Goal: Task Accomplishment & Management: Use online tool/utility

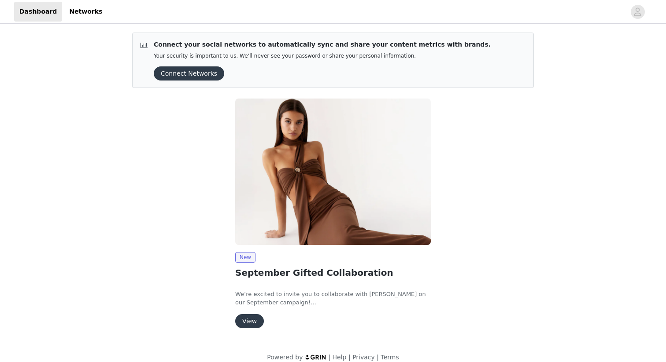
click at [210, 69] on button "Connect Networks" at bounding box center [189, 74] width 70 height 14
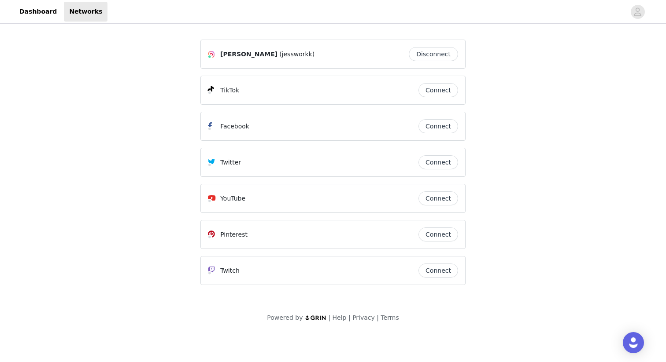
click at [447, 92] on button "Connect" at bounding box center [438, 90] width 40 height 14
click at [49, 9] on link "Dashboard" at bounding box center [38, 12] width 48 height 20
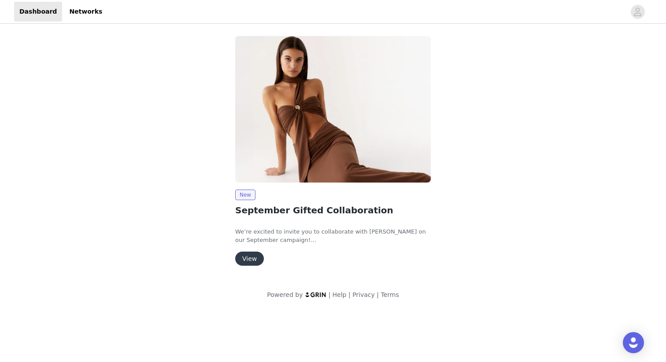
click at [249, 261] on button "View" at bounding box center [249, 259] width 29 height 14
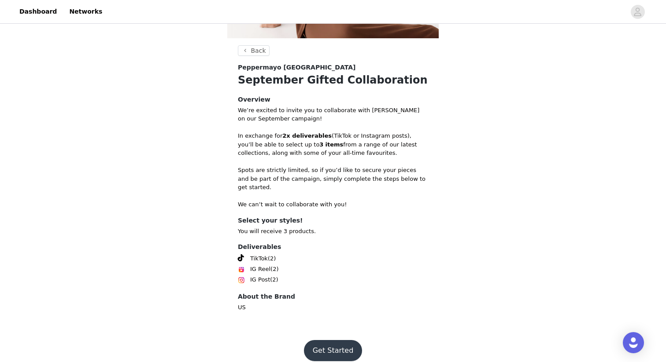
scroll to position [152, 0]
click at [347, 340] on button "Get Started" at bounding box center [333, 350] width 59 height 21
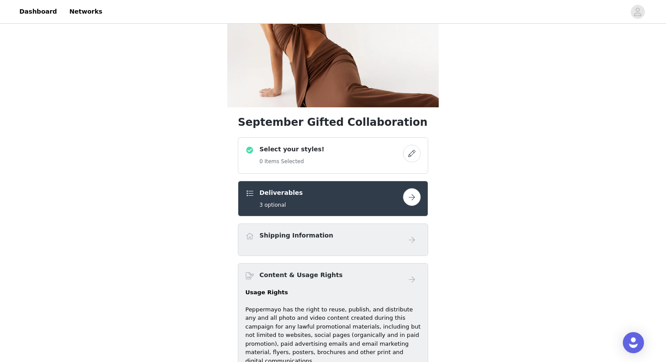
scroll to position [87, 0]
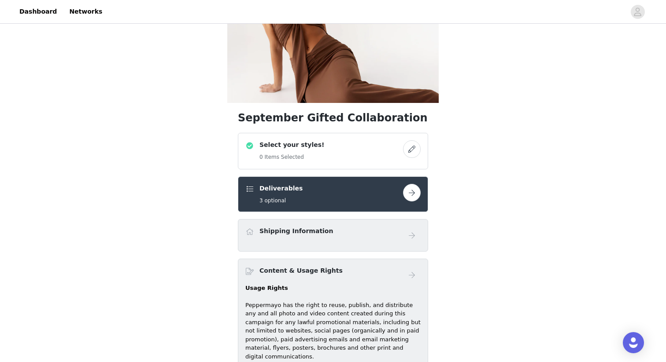
click at [409, 152] on button "button" at bounding box center [412, 150] width 18 height 18
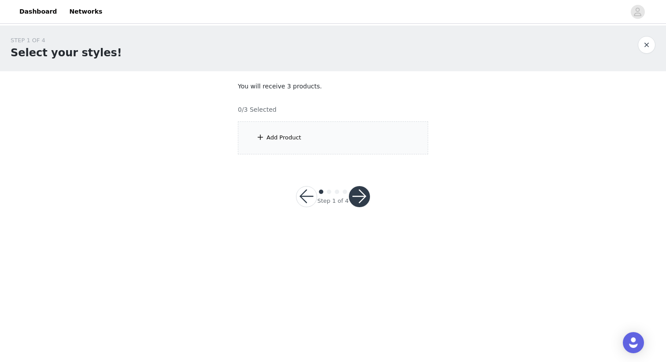
click at [306, 125] on div "Add Product" at bounding box center [333, 138] width 190 height 33
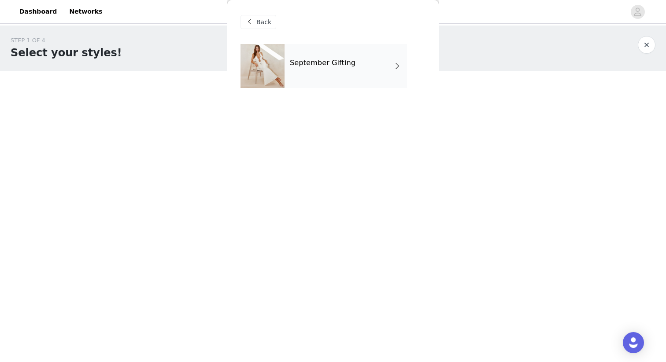
click at [328, 66] on h4 "September Gifting" at bounding box center [323, 63] width 66 height 8
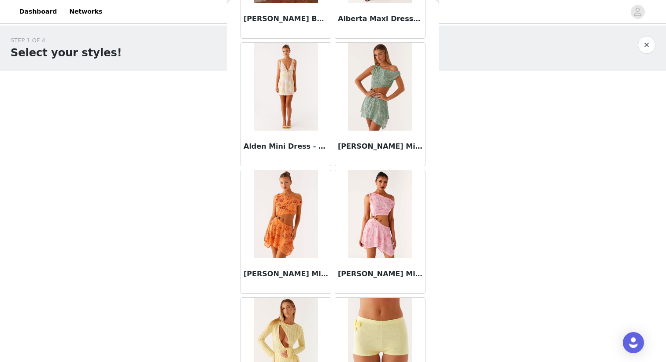
scroll to position [985, 0]
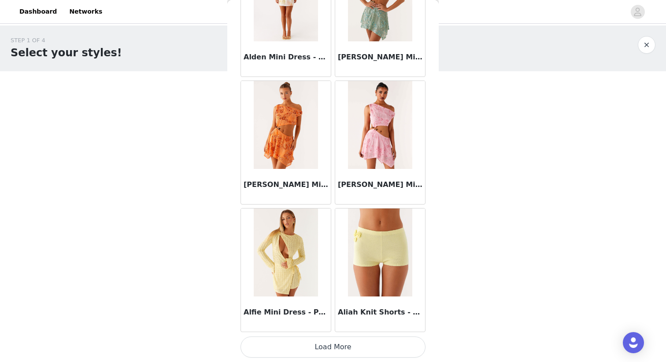
click at [316, 346] on button "Load More" at bounding box center [332, 347] width 185 height 21
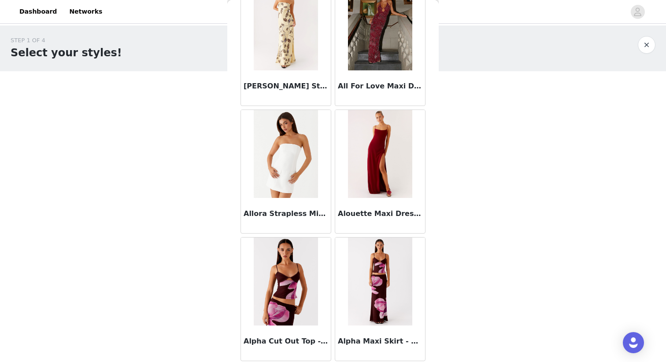
scroll to position [2263, 0]
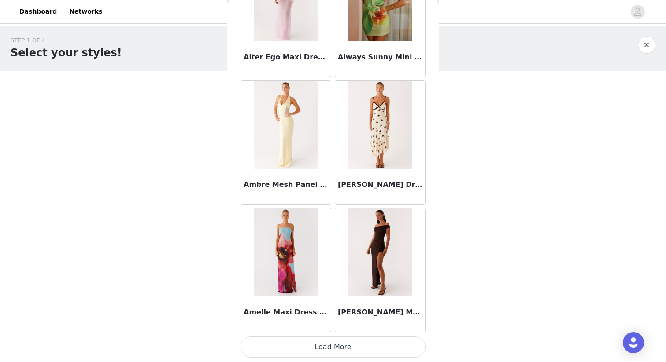
click at [323, 351] on button "Load More" at bounding box center [332, 347] width 185 height 21
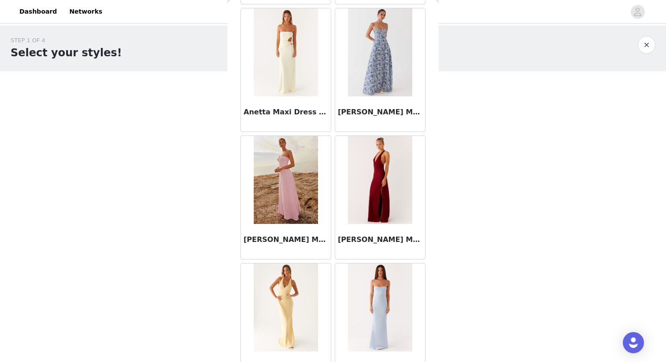
scroll to position [3540, 0]
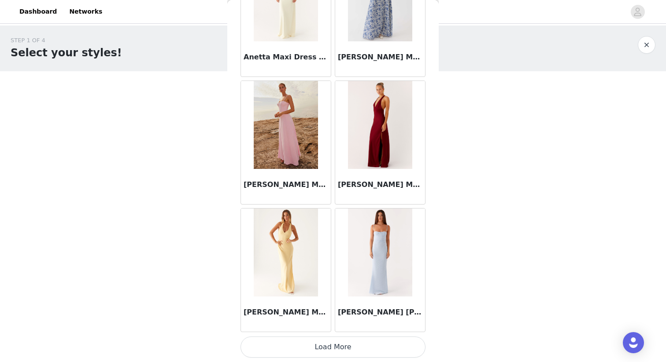
click at [323, 349] on button "Load More" at bounding box center [332, 347] width 185 height 21
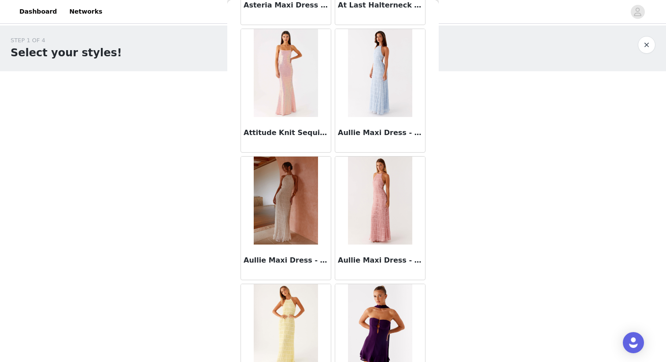
scroll to position [4817, 0]
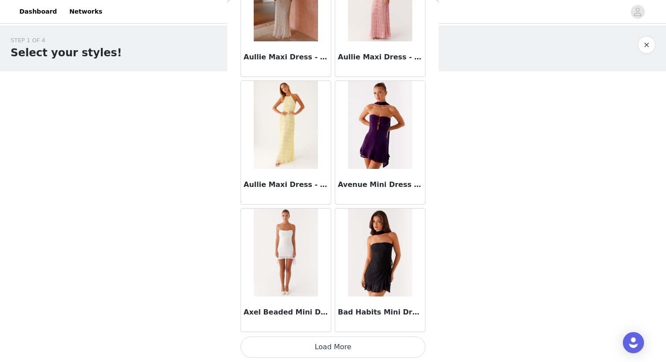
click at [333, 346] on button "Load More" at bounding box center [332, 347] width 185 height 21
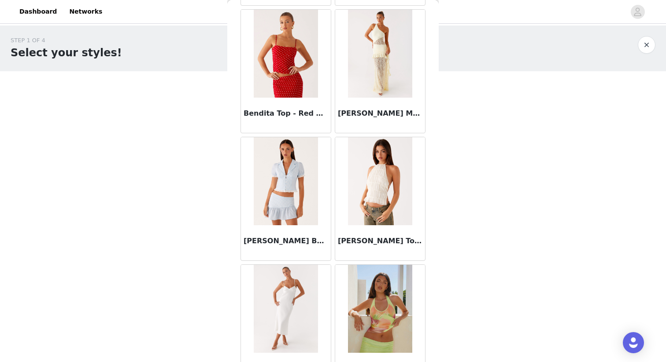
scroll to position [6095, 0]
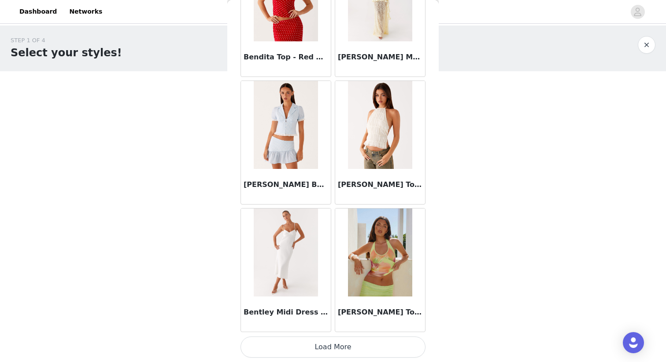
click at [325, 351] on button "Load More" at bounding box center [332, 347] width 185 height 21
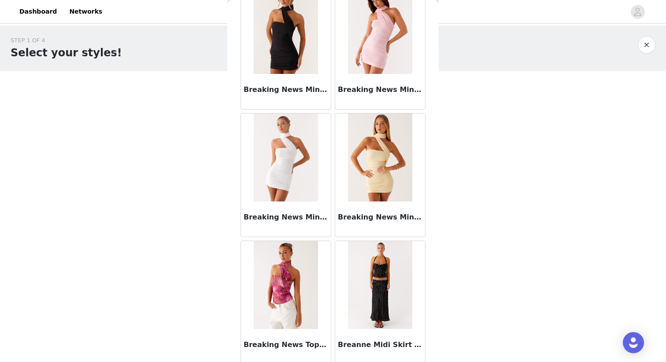
scroll to position [7372, 0]
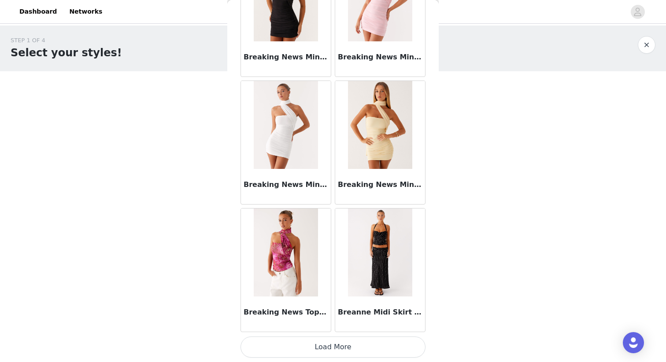
click at [313, 351] on button "Load More" at bounding box center [332, 347] width 185 height 21
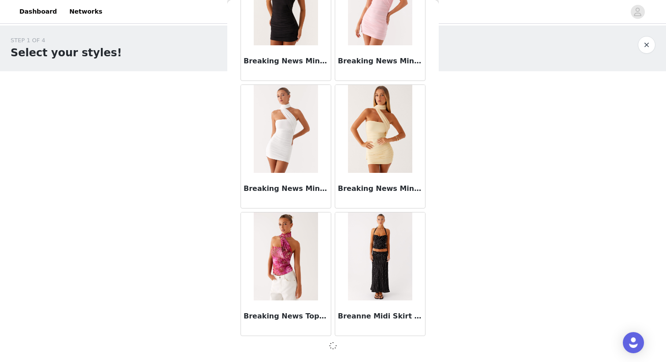
scroll to position [7368, 0]
click at [313, 348] on div at bounding box center [332, 346] width 185 height 11
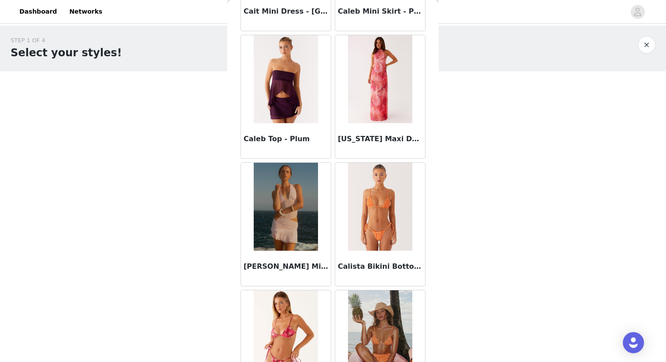
scroll to position [8649, 0]
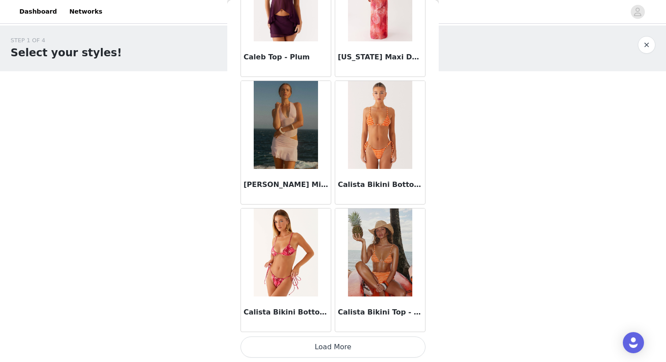
click at [347, 340] on button "Load More" at bounding box center [332, 347] width 185 height 21
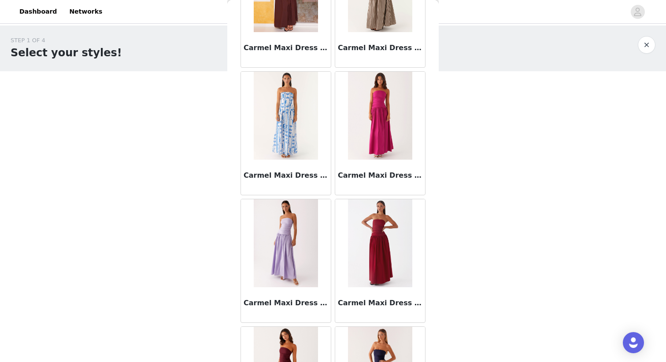
scroll to position [9927, 0]
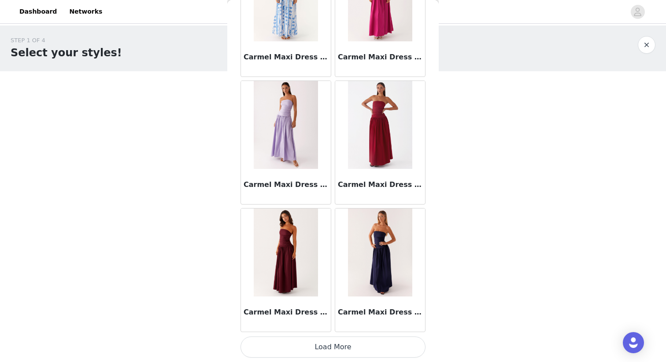
click at [323, 342] on button "Load More" at bounding box center [332, 347] width 185 height 21
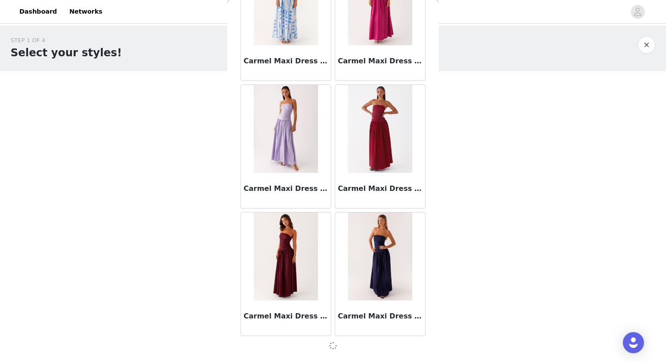
click at [323, 342] on div at bounding box center [332, 346] width 185 height 11
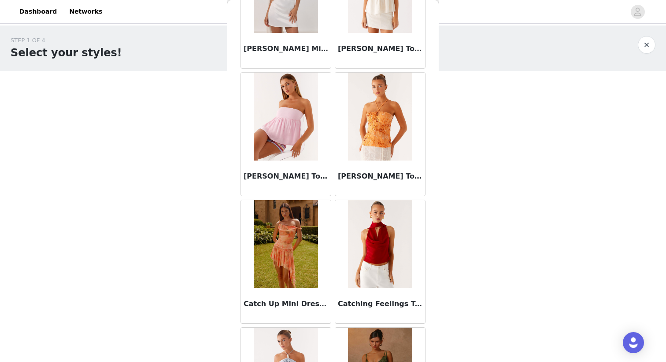
scroll to position [11204, 0]
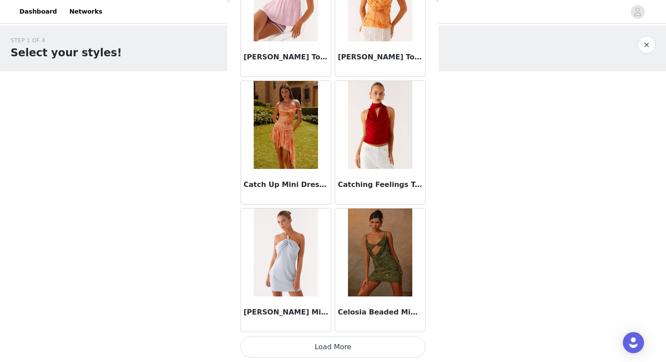
click at [304, 347] on button "Load More" at bounding box center [332, 347] width 185 height 21
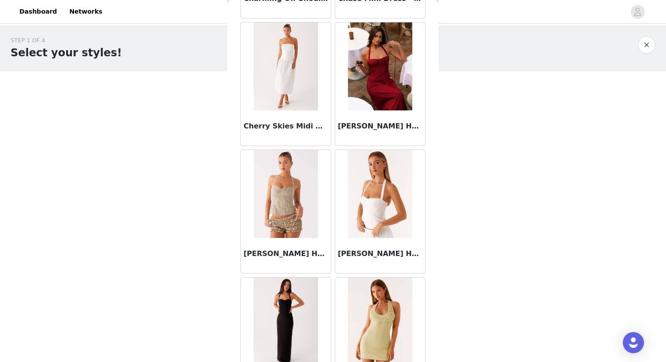
scroll to position [12481, 0]
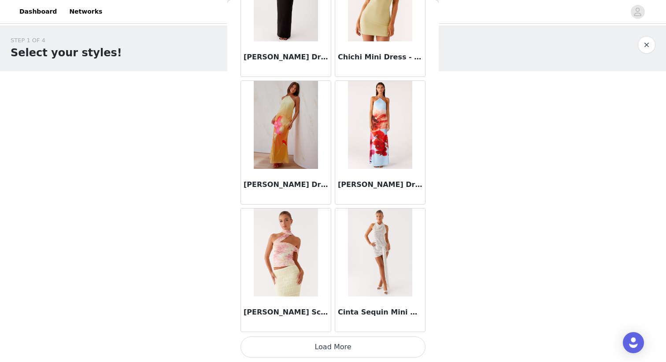
click at [344, 344] on button "Load More" at bounding box center [332, 347] width 185 height 21
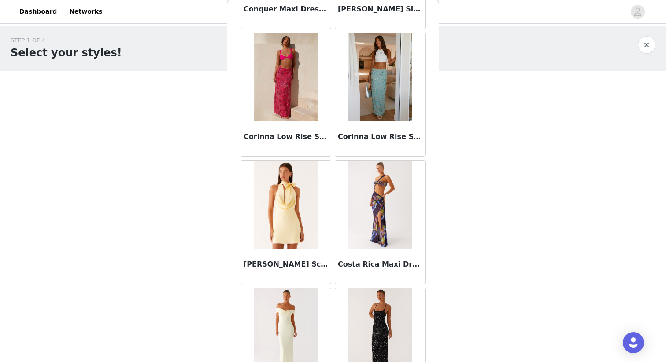
scroll to position [13759, 0]
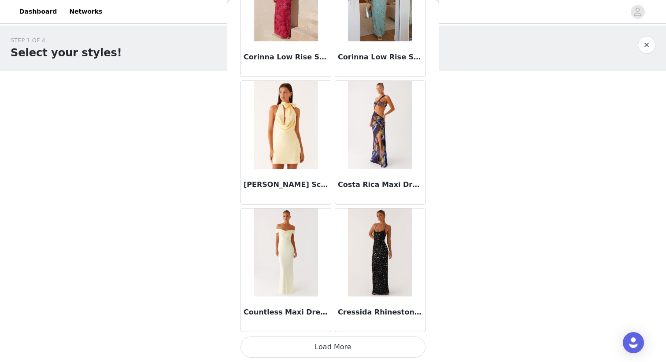
click at [317, 349] on button "Load More" at bounding box center [332, 347] width 185 height 21
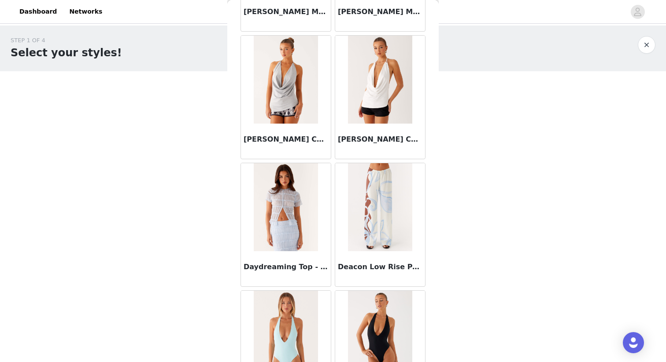
scroll to position [15036, 0]
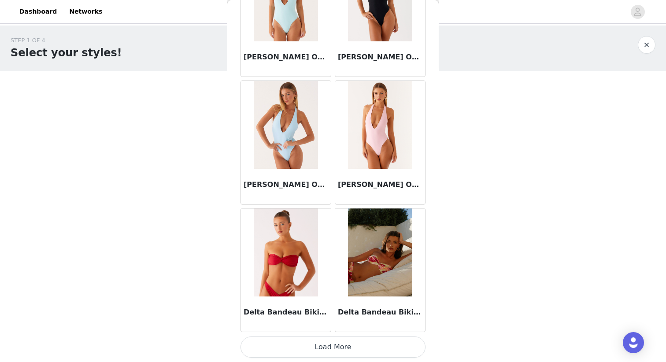
click at [351, 350] on button "Load More" at bounding box center [332, 347] width 185 height 21
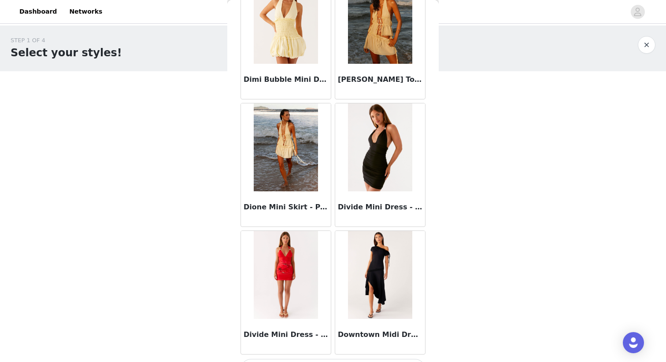
scroll to position [16313, 0]
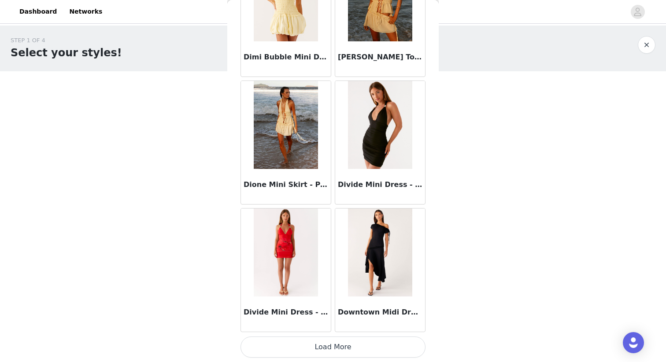
click at [330, 341] on button "Load More" at bounding box center [332, 347] width 185 height 21
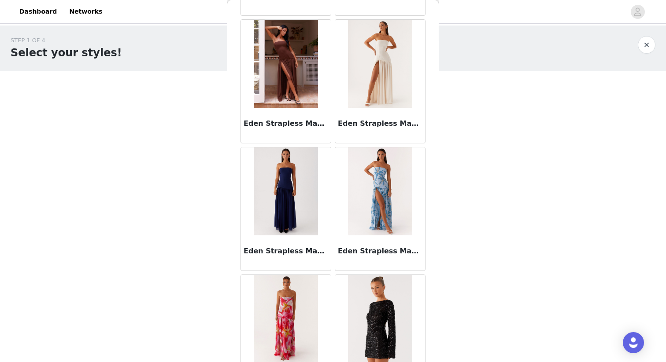
scroll to position [17591, 0]
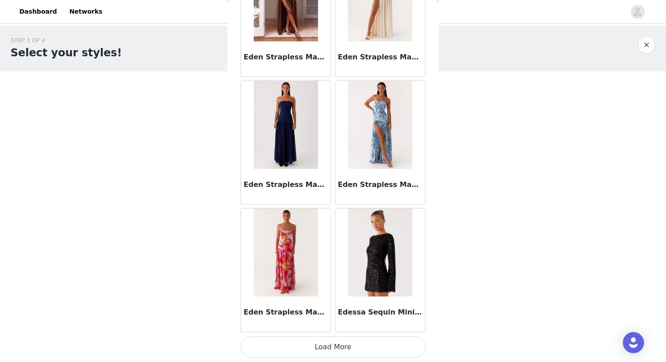
click at [388, 348] on button "Load More" at bounding box center [332, 347] width 185 height 21
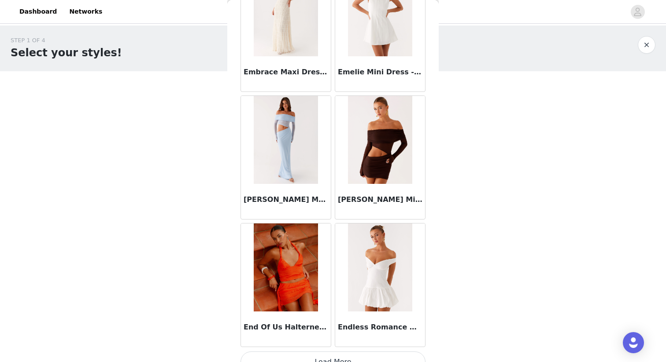
scroll to position [18868, 0]
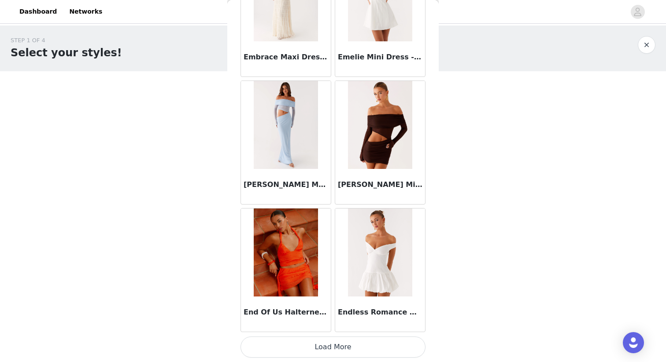
click at [319, 345] on button "Load More" at bounding box center [332, 347] width 185 height 21
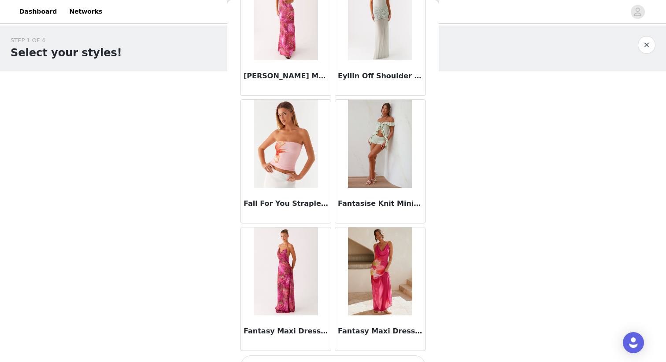
scroll to position [20145, 0]
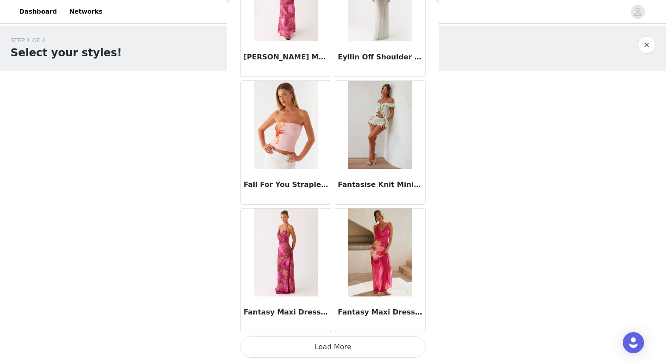
click at [325, 348] on button "Load More" at bounding box center [332, 347] width 185 height 21
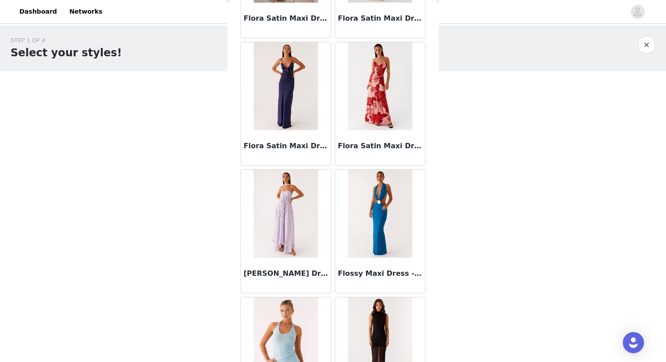
scroll to position [21422, 0]
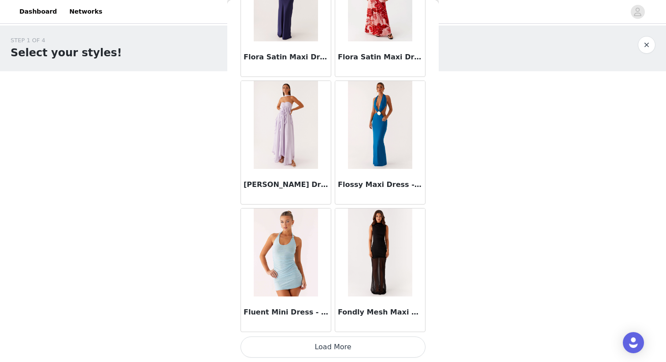
click at [326, 349] on button "Load More" at bounding box center [332, 347] width 185 height 21
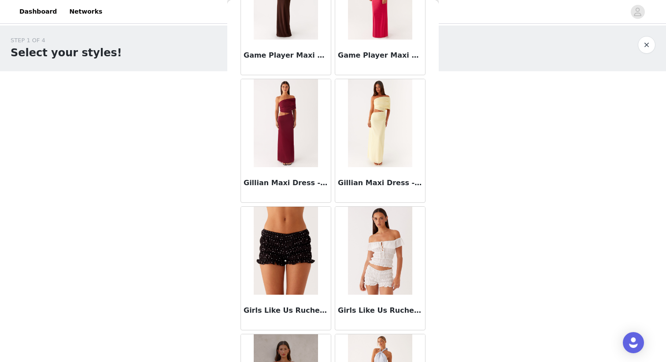
scroll to position [22700, 0]
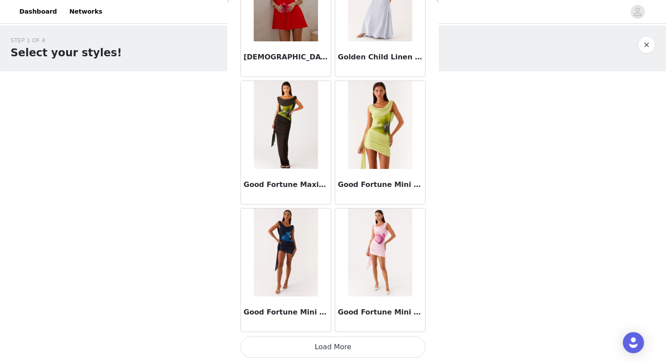
click at [281, 353] on button "Load More" at bounding box center [332, 347] width 185 height 21
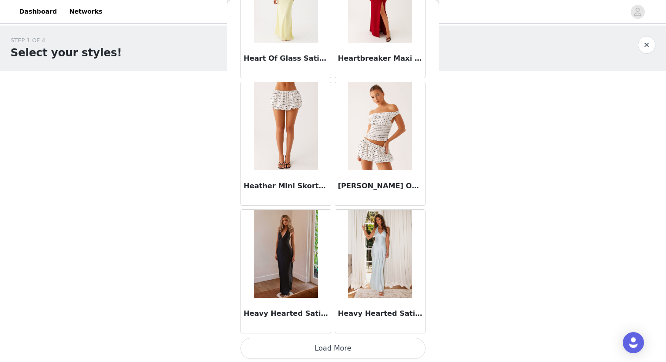
scroll to position [23977, 0]
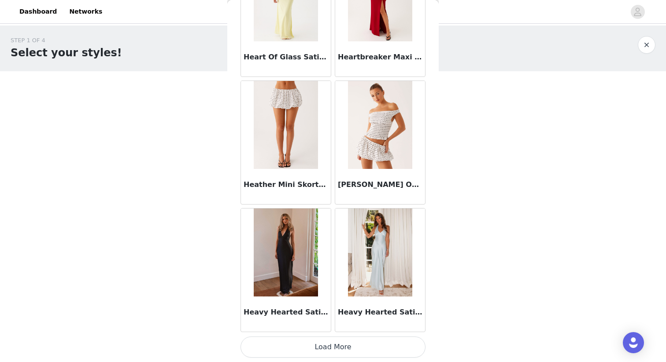
click at [324, 349] on button "Load More" at bounding box center [332, 347] width 185 height 21
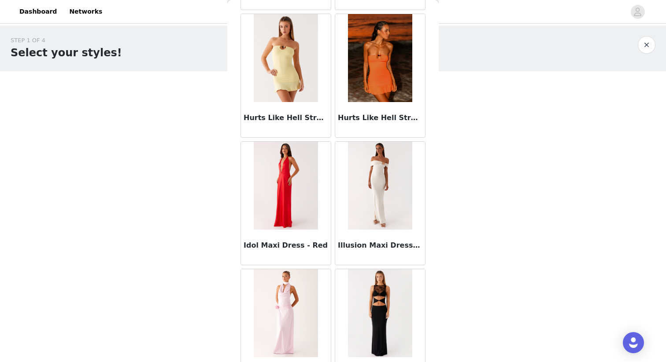
scroll to position [25254, 0]
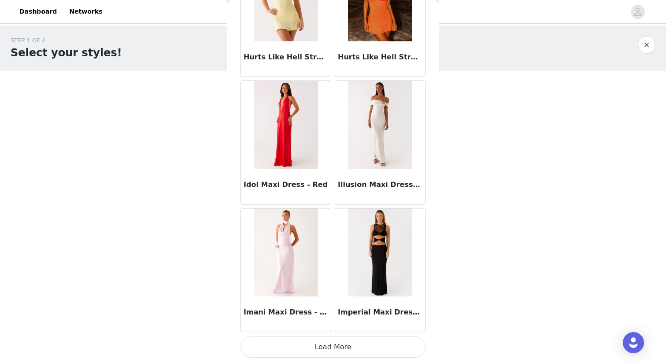
click at [322, 348] on button "Load More" at bounding box center [332, 347] width 185 height 21
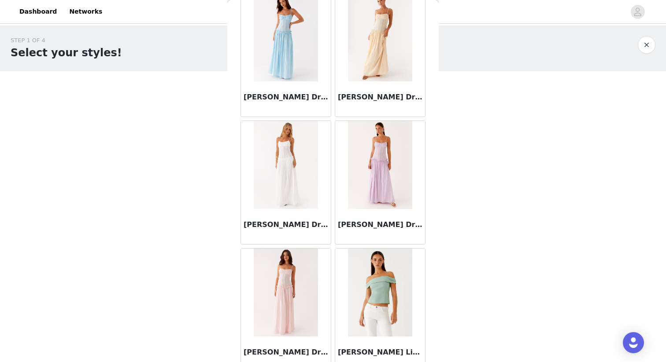
scroll to position [26532, 0]
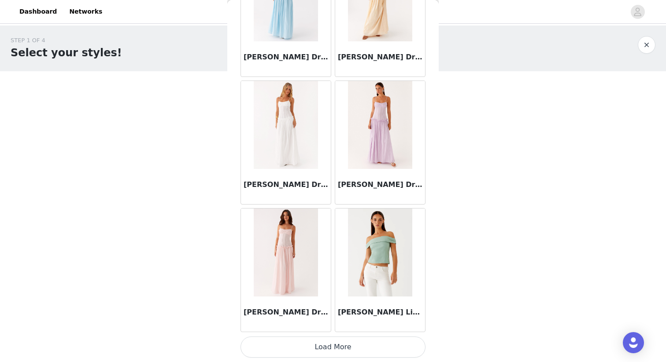
click at [312, 351] on button "Load More" at bounding box center [332, 347] width 185 height 21
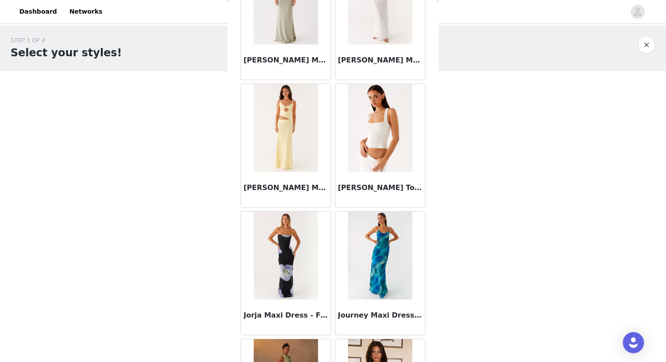
scroll to position [27809, 0]
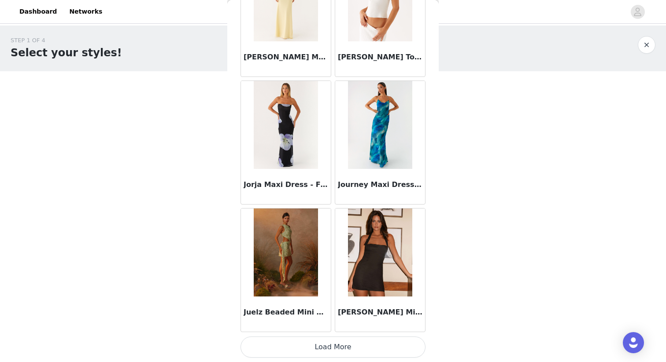
click at [390, 342] on button "Load More" at bounding box center [332, 347] width 185 height 21
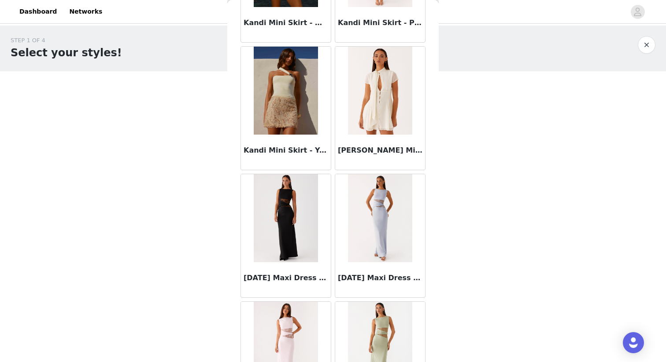
scroll to position [29086, 0]
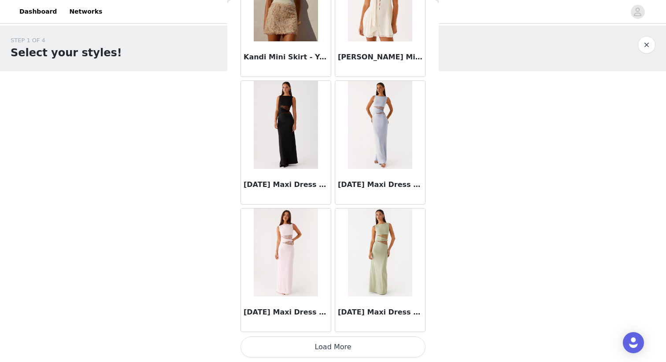
click at [384, 351] on button "Load More" at bounding box center [332, 347] width 185 height 21
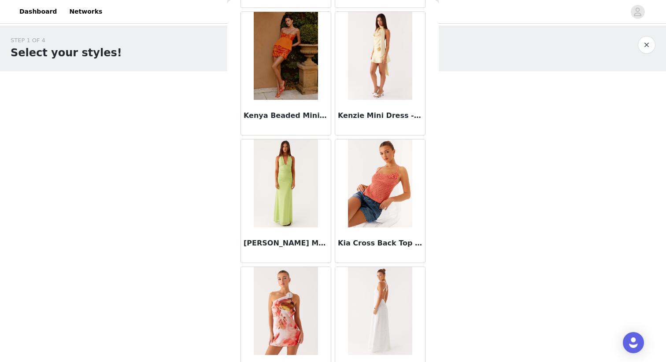
scroll to position [30364, 0]
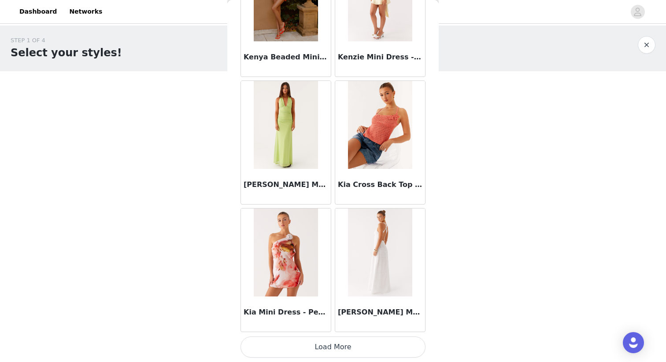
click at [386, 351] on button "Load More" at bounding box center [332, 347] width 185 height 21
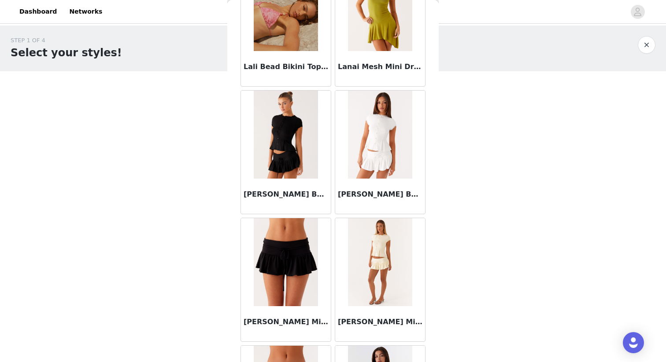
scroll to position [31641, 0]
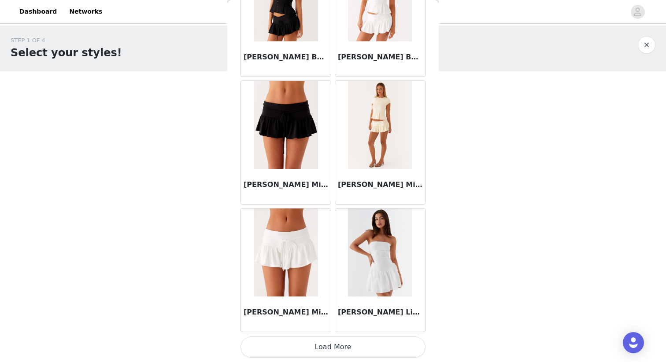
click at [391, 348] on button "Load More" at bounding box center [332, 347] width 185 height 21
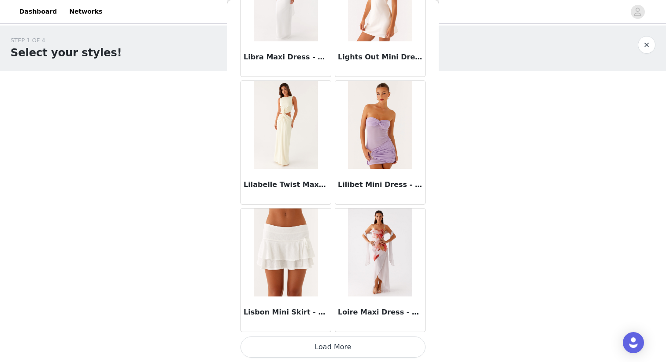
click at [391, 348] on button "Load More" at bounding box center [332, 347] width 185 height 21
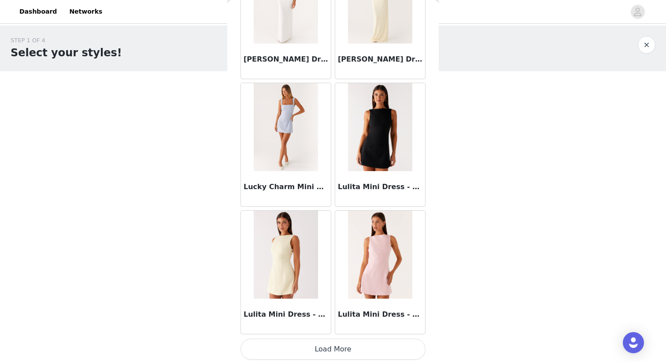
scroll to position [34196, 0]
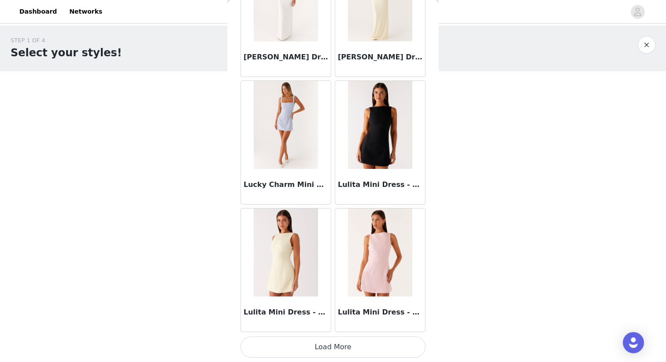
click at [388, 345] on button "Load More" at bounding box center [332, 347] width 185 height 21
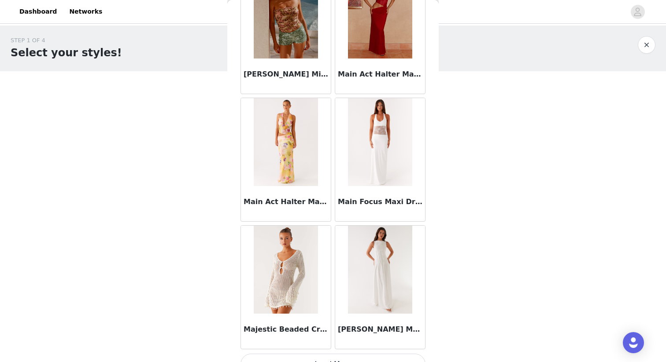
scroll to position [35473, 0]
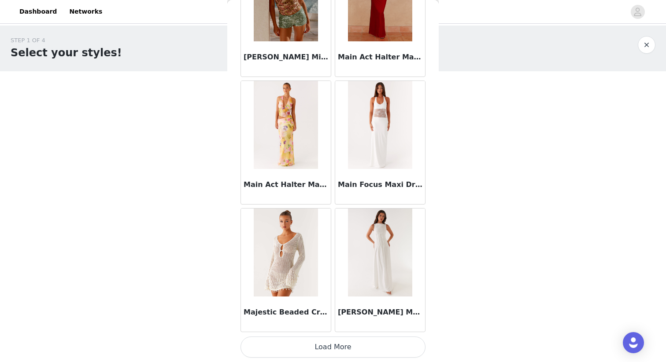
click at [316, 351] on button "Load More" at bounding box center [332, 347] width 185 height 21
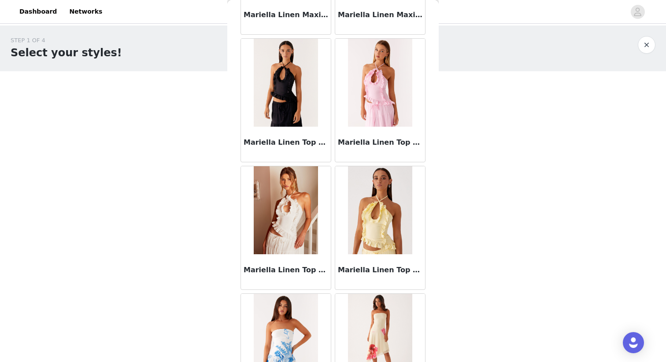
scroll to position [36750, 0]
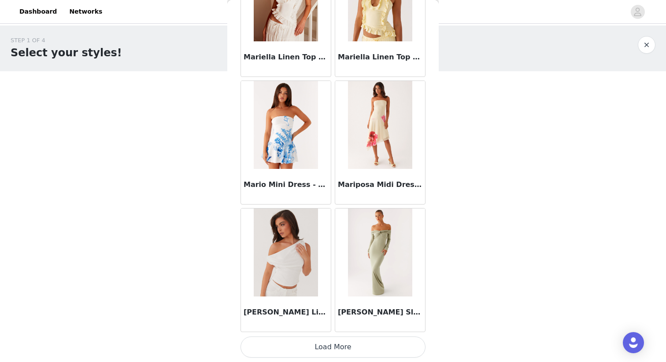
click at [309, 345] on button "Load More" at bounding box center [332, 347] width 185 height 21
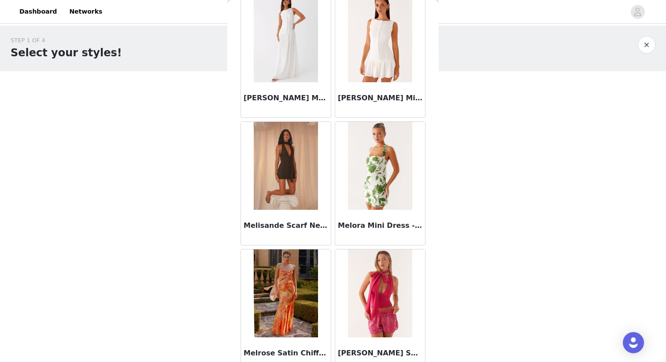
scroll to position [38028, 0]
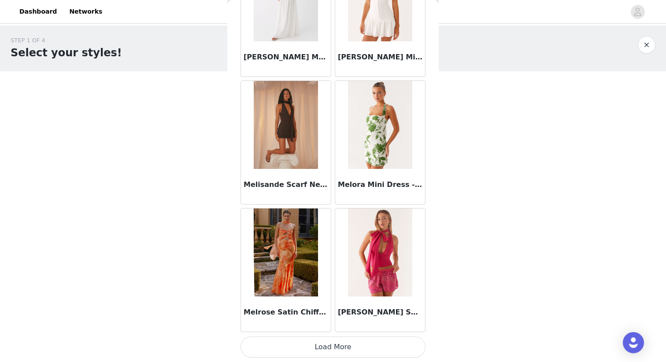
click at [322, 345] on button "Load More" at bounding box center [332, 347] width 185 height 21
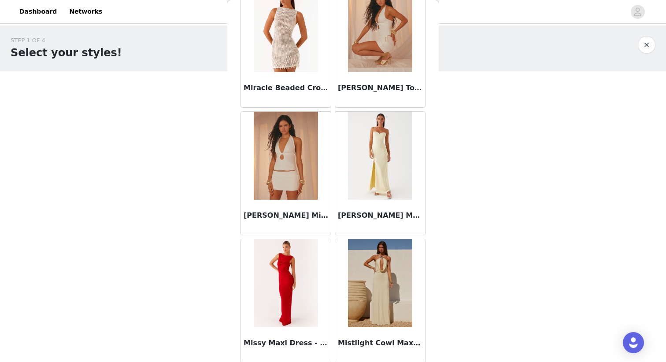
scroll to position [39305, 0]
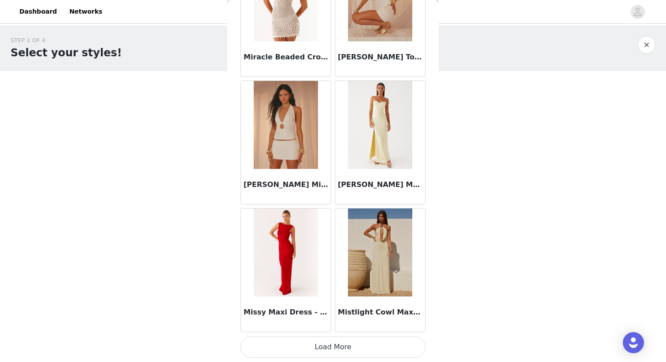
click at [300, 347] on button "Load More" at bounding box center [332, 347] width 185 height 21
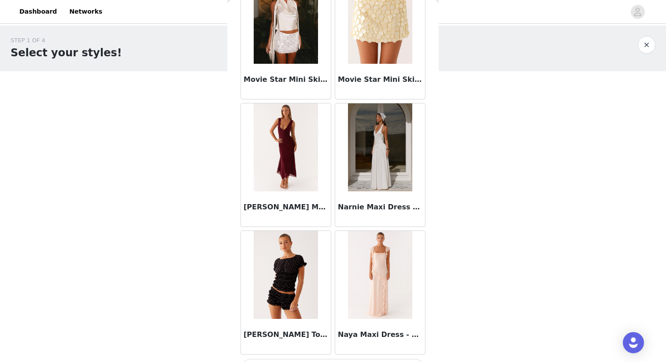
scroll to position [40582, 0]
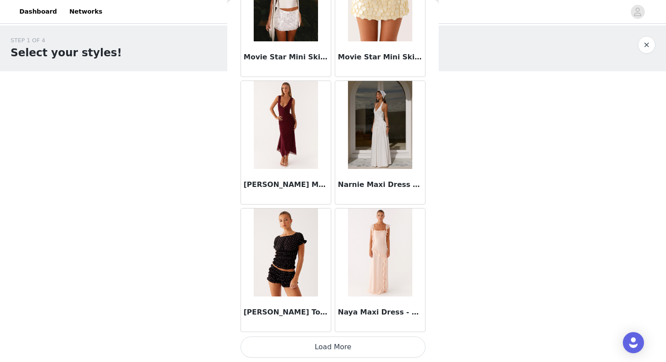
click at [364, 344] on button "Load More" at bounding box center [332, 347] width 185 height 21
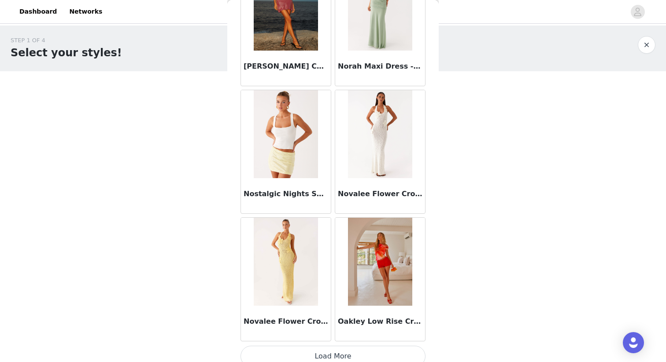
scroll to position [41860, 0]
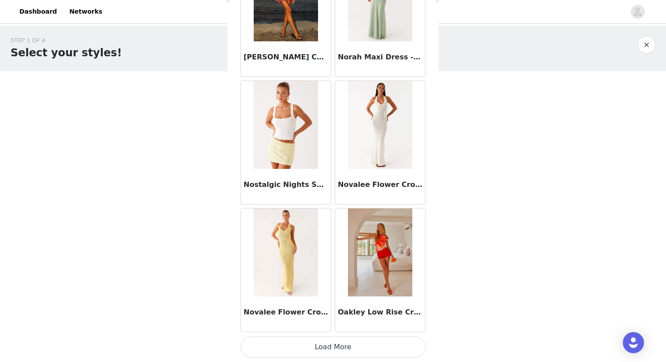
click at [357, 344] on button "Load More" at bounding box center [332, 347] width 185 height 21
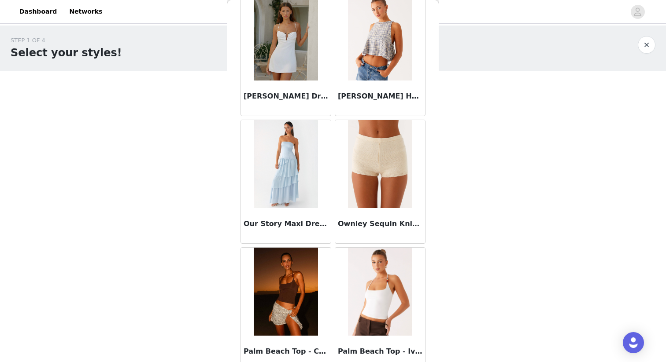
scroll to position [43137, 0]
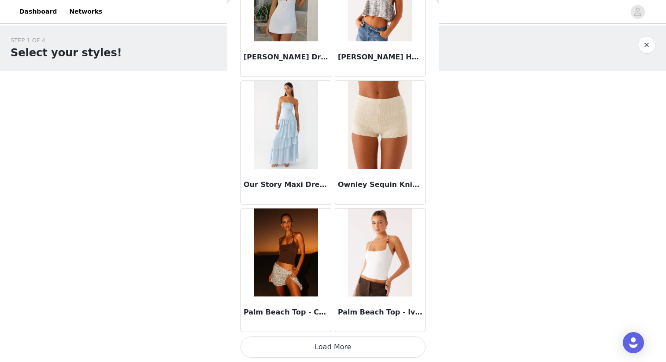
click at [361, 356] on button "Load More" at bounding box center [332, 347] width 185 height 21
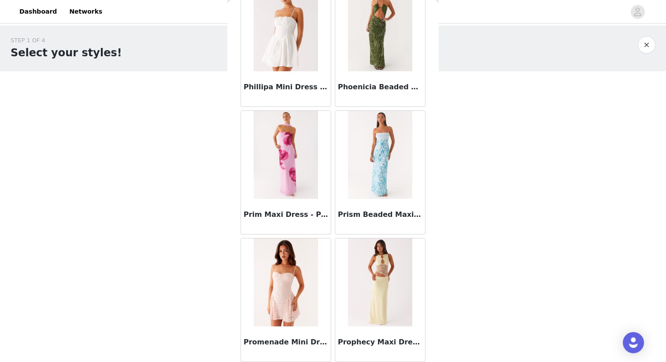
scroll to position [44414, 0]
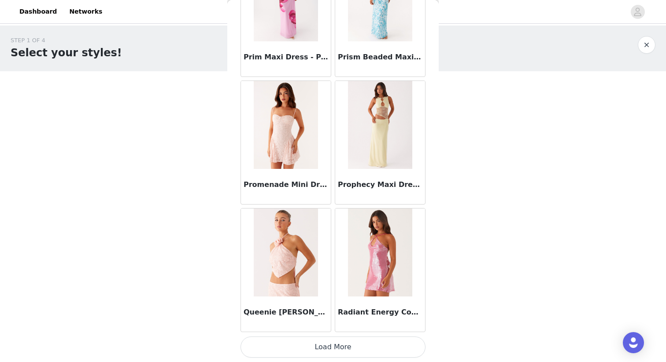
click at [375, 352] on button "Load More" at bounding box center [332, 347] width 185 height 21
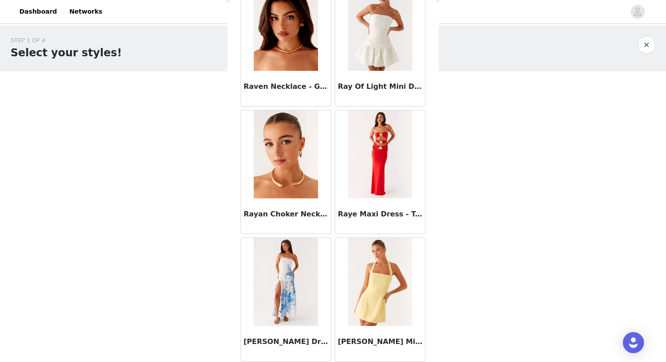
scroll to position [45692, 0]
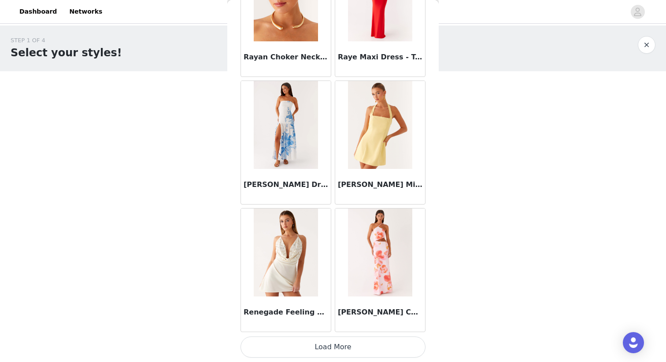
click at [392, 351] on button "Load More" at bounding box center [332, 347] width 185 height 21
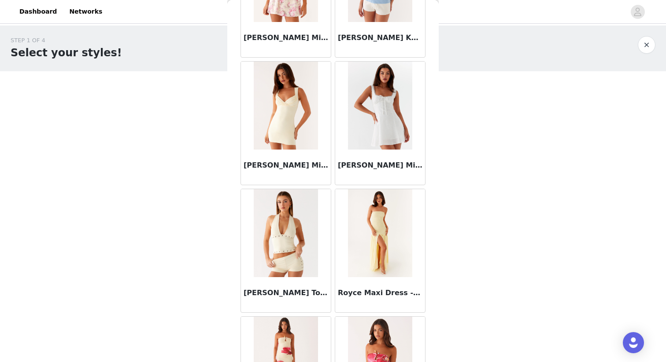
scroll to position [46969, 0]
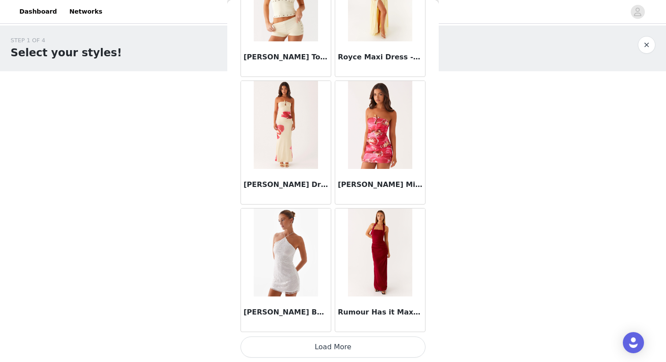
click at [368, 340] on button "Load More" at bounding box center [332, 347] width 185 height 21
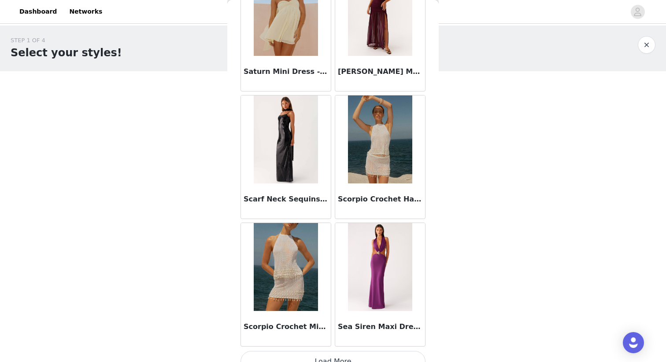
scroll to position [48246, 0]
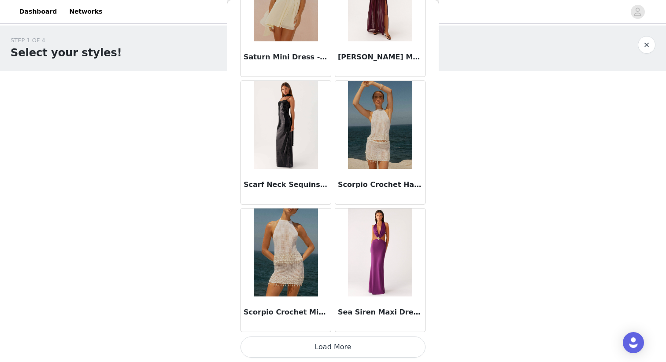
click at [368, 343] on button "Load More" at bounding box center [332, 347] width 185 height 21
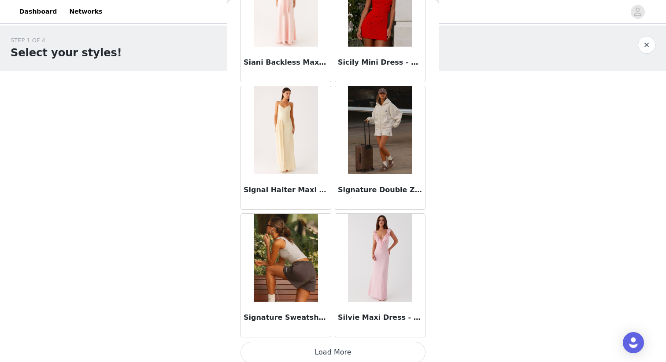
scroll to position [49524, 0]
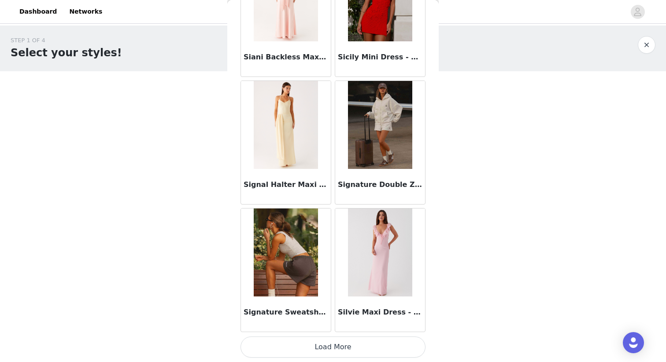
click at [407, 343] on button "Load More" at bounding box center [332, 347] width 185 height 21
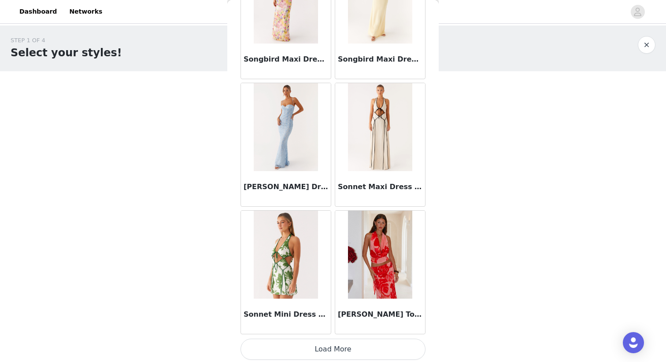
scroll to position [50801, 0]
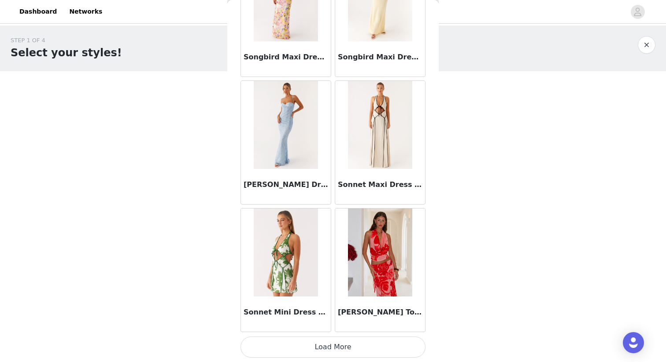
click at [378, 347] on button "Load More" at bounding box center [332, 347] width 185 height 21
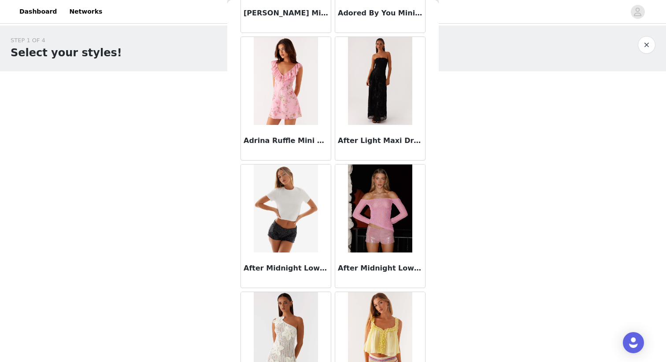
scroll to position [285, 0]
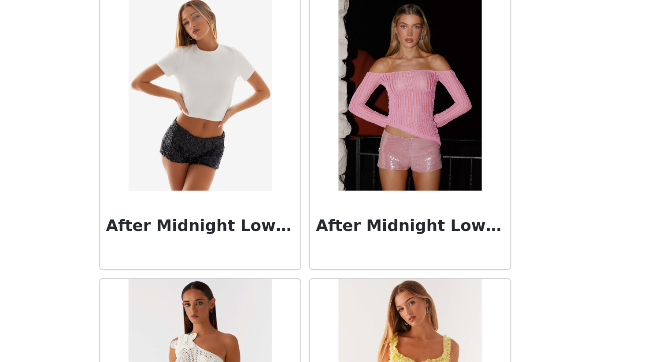
click at [298, 236] on div "After Midnight Low Rise Sequin Mini Shorts - Black" at bounding box center [286, 248] width 90 height 35
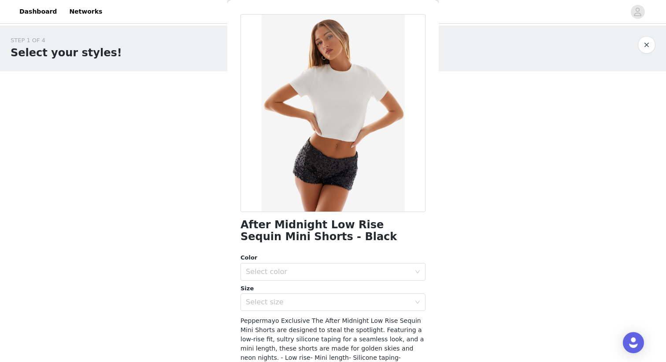
scroll to position [0, 0]
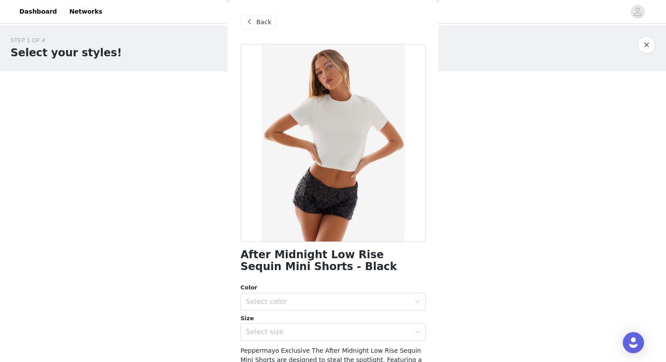
click at [303, 169] on div at bounding box center [332, 143] width 185 height 198
click at [292, 252] on h1 "After Midnight Low Rise Sequin Mini Shorts - Black" at bounding box center [332, 261] width 185 height 24
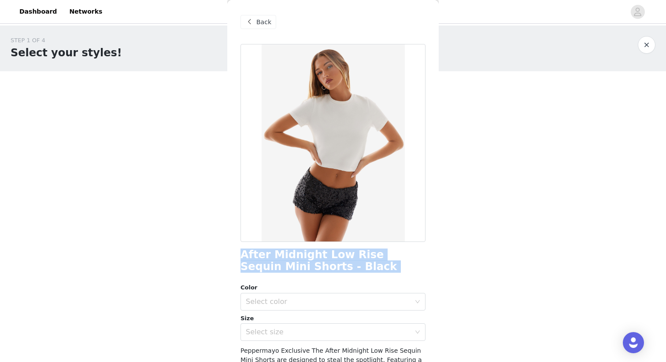
click at [292, 252] on h1 "After Midnight Low Rise Sequin Mini Shorts - Black" at bounding box center [332, 261] width 185 height 24
copy div "After Midnight Low Rise Sequin Mini Shorts - Black"
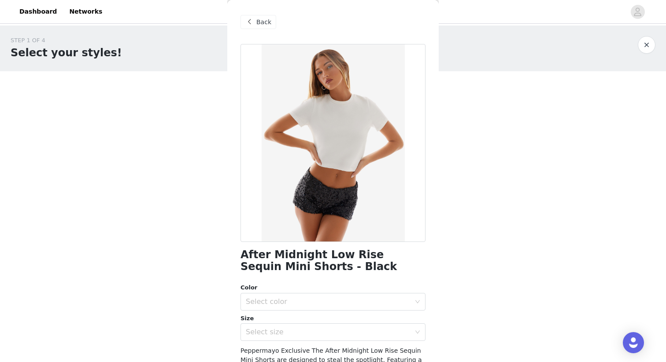
click at [260, 19] on span "Back" at bounding box center [263, 22] width 15 height 9
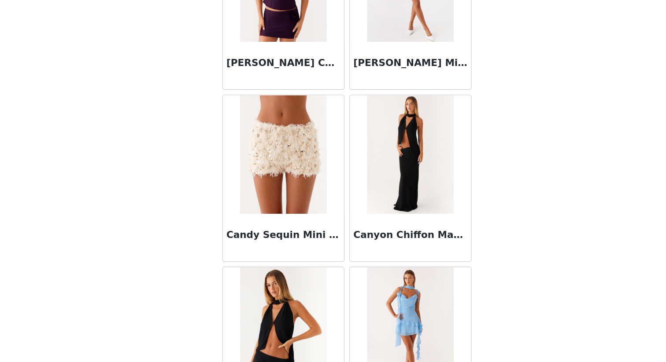
click at [279, 187] on img at bounding box center [286, 195] width 64 height 88
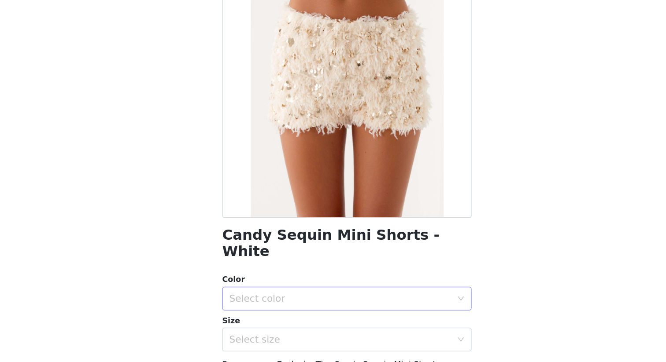
click at [297, 298] on div "Select color" at bounding box center [328, 302] width 165 height 9
click at [295, 306] on li "White" at bounding box center [332, 310] width 185 height 14
click at [293, 328] on div "Select size" at bounding box center [328, 332] width 165 height 9
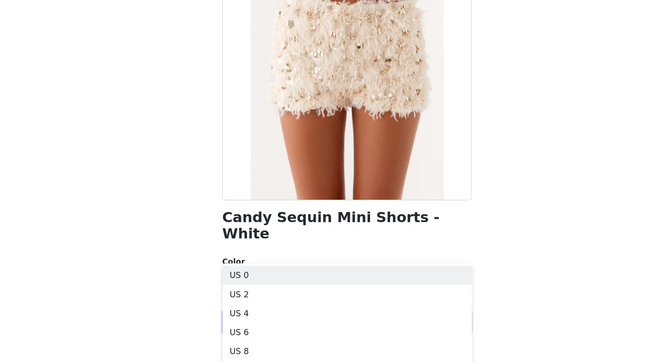
scroll to position [44, 0]
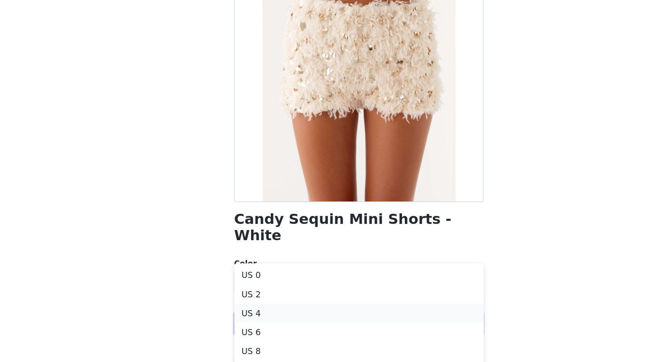
click at [271, 320] on li "US 4" at bounding box center [332, 325] width 185 height 14
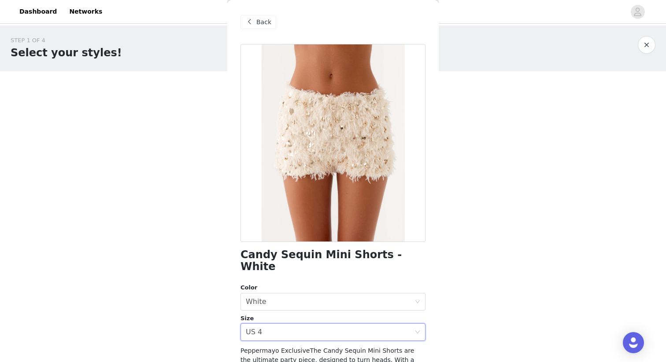
scroll to position [102, 0]
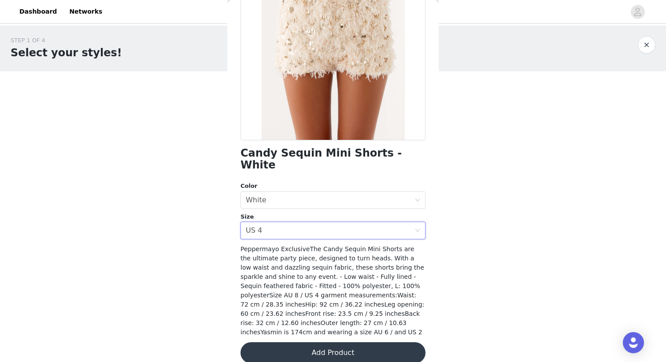
click at [394, 343] on button "Add Product" at bounding box center [332, 353] width 185 height 21
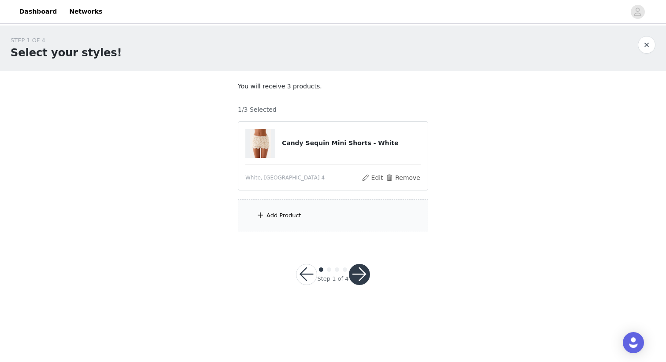
click at [328, 210] on div "Add Product" at bounding box center [333, 216] width 190 height 33
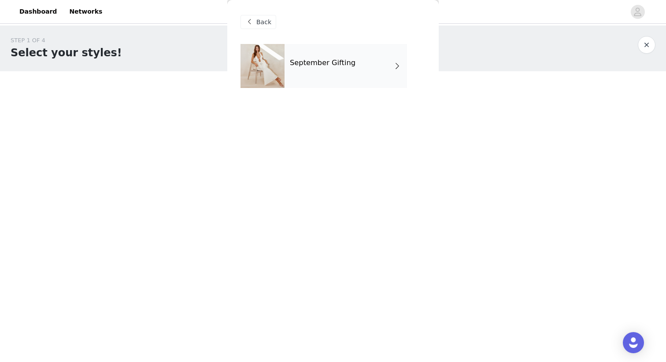
click at [344, 52] on div "September Gifting" at bounding box center [346, 66] width 122 height 44
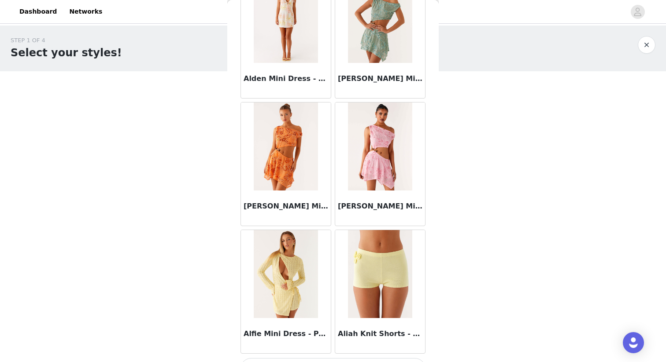
scroll to position [985, 0]
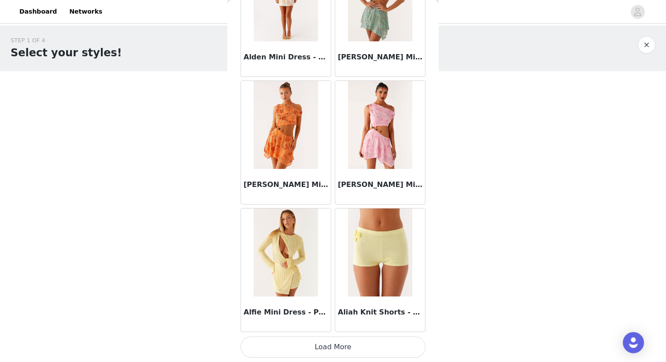
click at [325, 350] on button "Load More" at bounding box center [332, 347] width 185 height 21
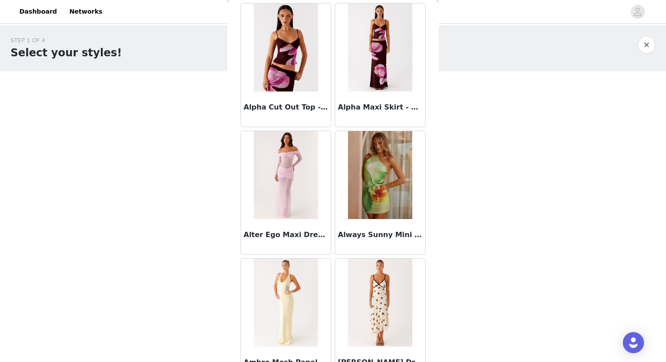
scroll to position [2263, 0]
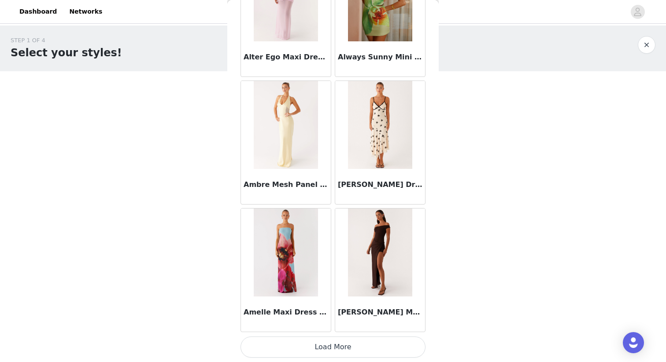
click at [345, 349] on button "Load More" at bounding box center [332, 347] width 185 height 21
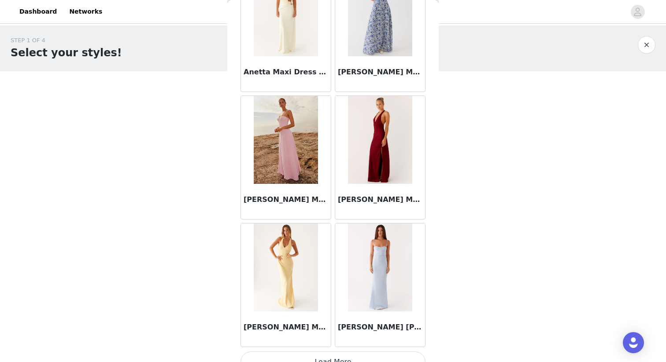
scroll to position [3540, 0]
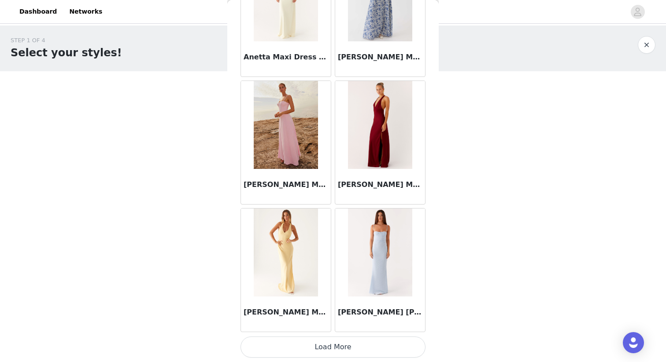
click at [337, 342] on button "Load More" at bounding box center [332, 347] width 185 height 21
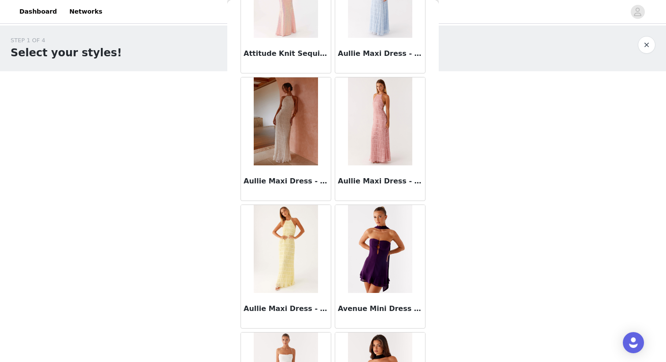
scroll to position [4817, 0]
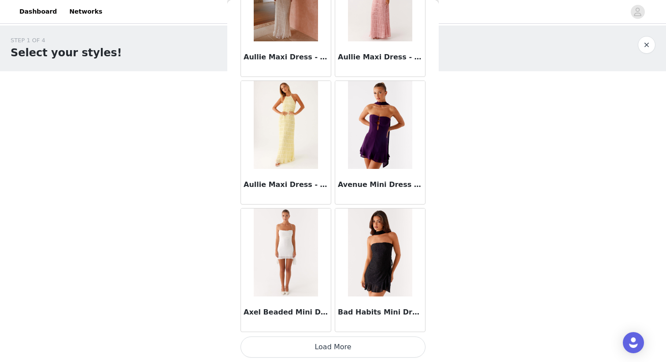
click at [352, 346] on button "Load More" at bounding box center [332, 347] width 185 height 21
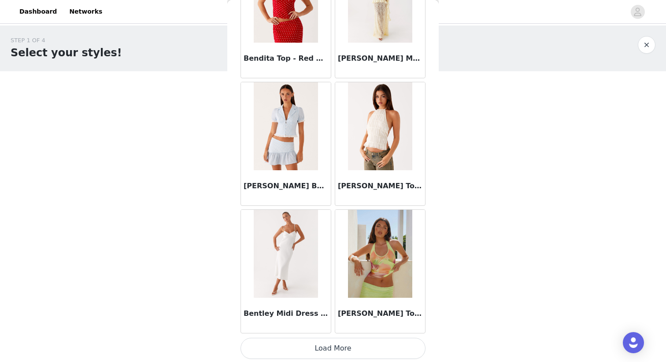
scroll to position [6095, 0]
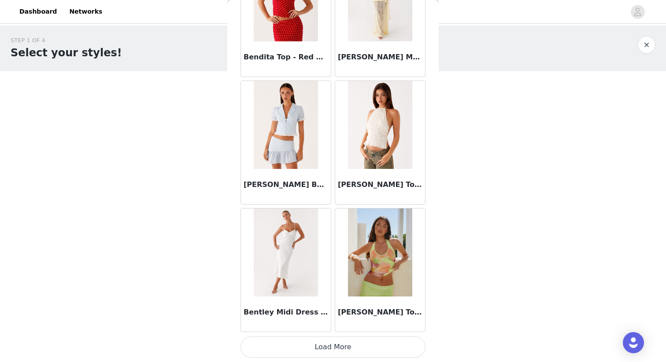
click at [346, 348] on button "Load More" at bounding box center [332, 347] width 185 height 21
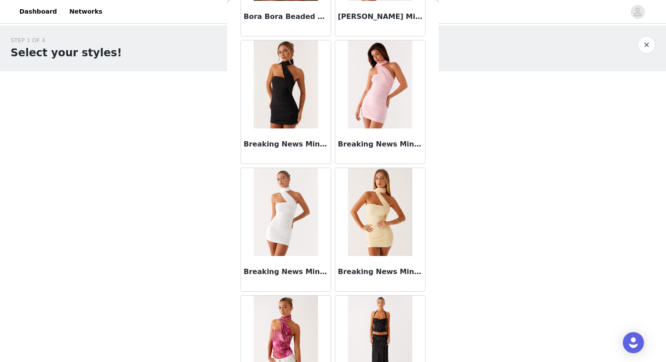
scroll to position [7372, 0]
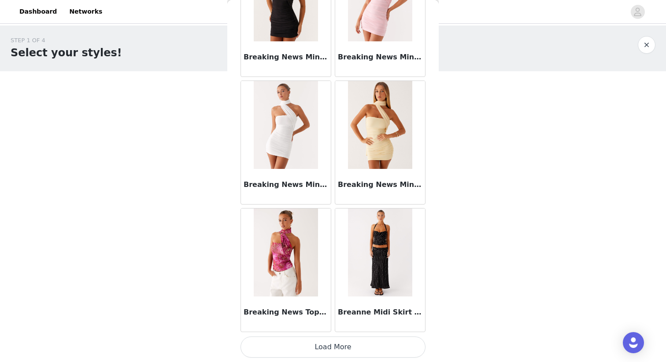
click at [323, 351] on button "Load More" at bounding box center [332, 347] width 185 height 21
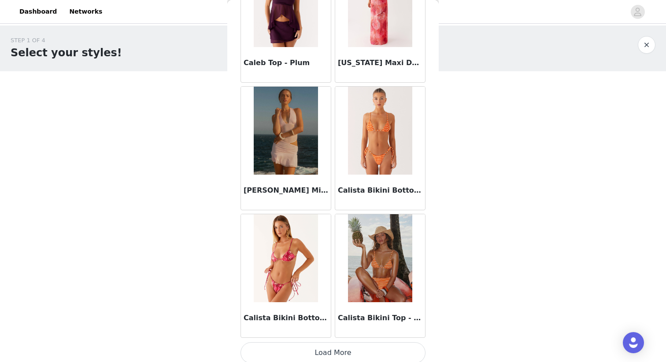
scroll to position [8649, 0]
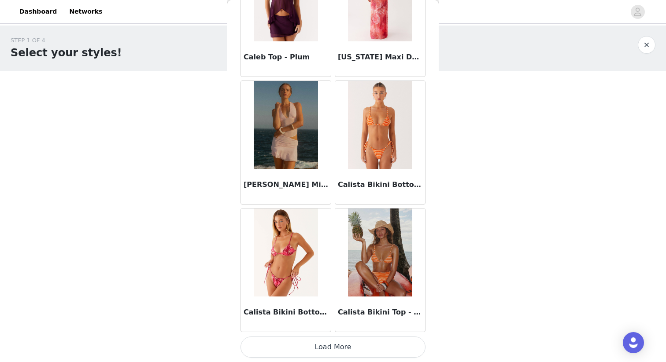
click at [302, 350] on button "Load More" at bounding box center [332, 347] width 185 height 21
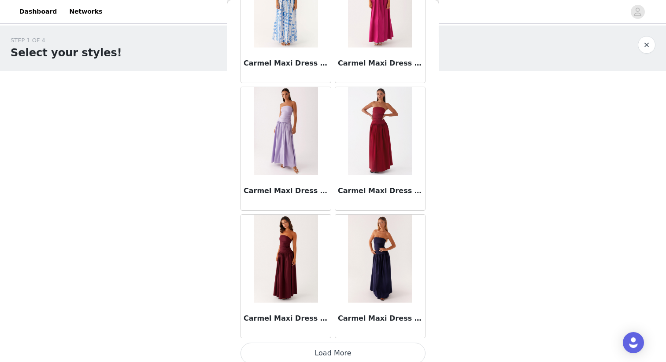
scroll to position [9927, 0]
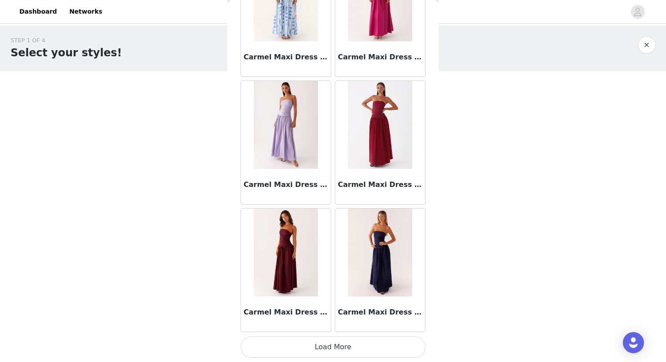
click at [331, 340] on button "Load More" at bounding box center [332, 347] width 185 height 21
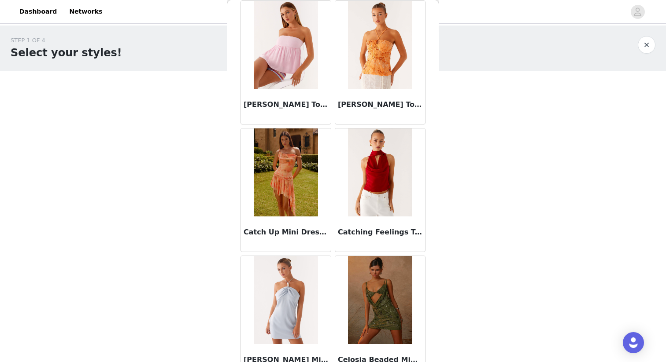
scroll to position [11204, 0]
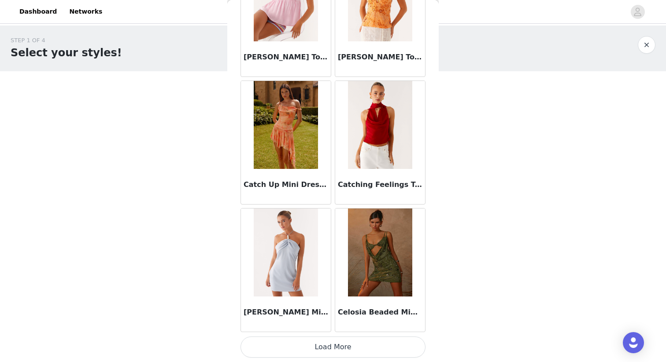
click at [316, 343] on button "Load More" at bounding box center [332, 347] width 185 height 21
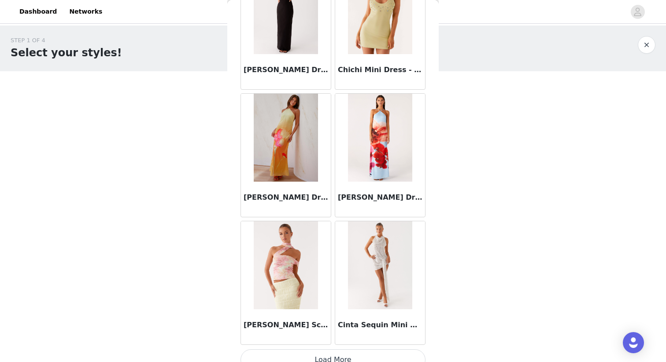
scroll to position [12481, 0]
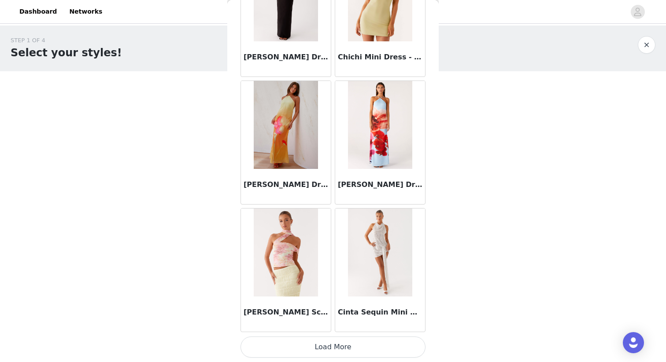
click at [336, 345] on button "Load More" at bounding box center [332, 347] width 185 height 21
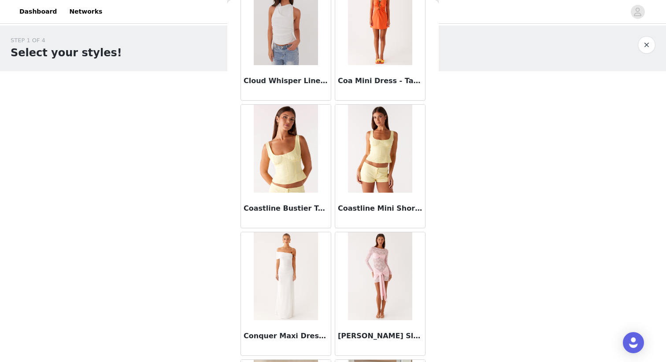
scroll to position [13354, 0]
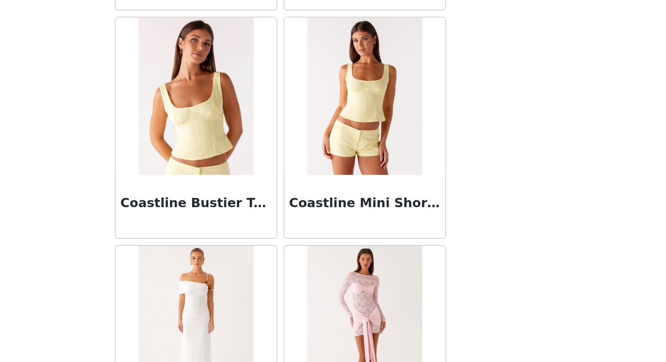
click at [399, 209] on h3 "Coastline Mini Shorts - Yellow" at bounding box center [380, 206] width 85 height 11
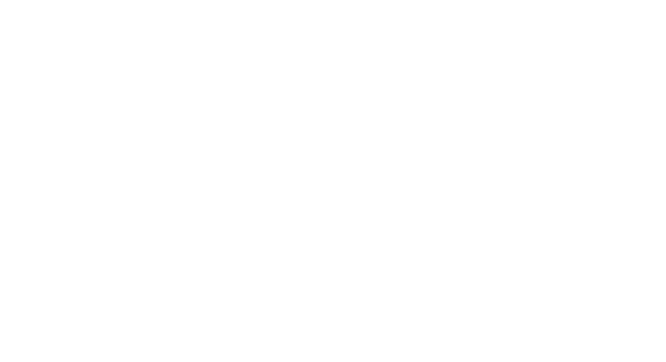
scroll to position [0, 0]
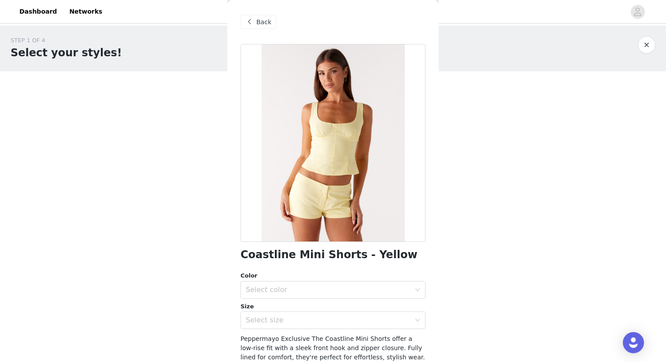
click at [259, 25] on span "Back" at bounding box center [263, 22] width 15 height 9
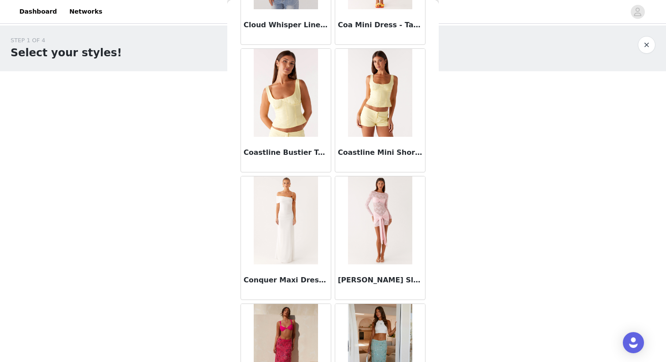
scroll to position [13759, 0]
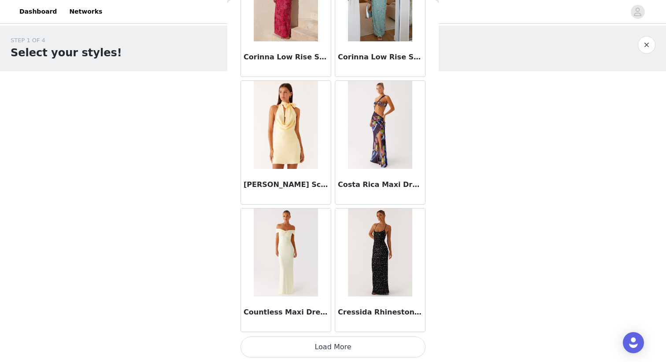
click at [315, 350] on button "Load More" at bounding box center [332, 347] width 185 height 21
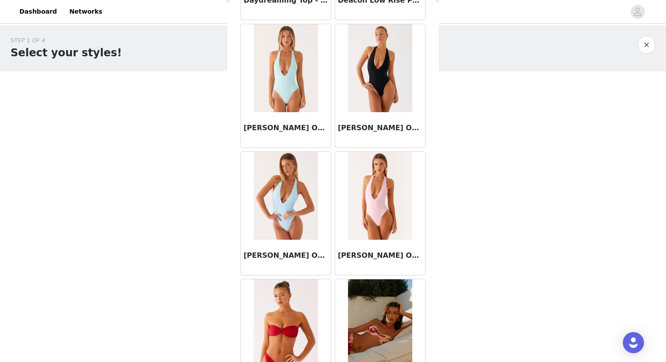
scroll to position [15036, 0]
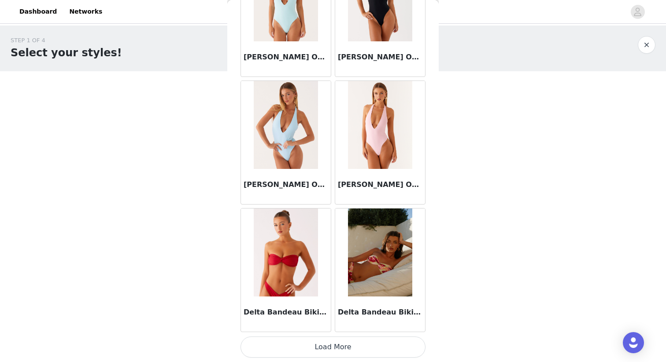
click at [334, 346] on button "Load More" at bounding box center [332, 347] width 185 height 21
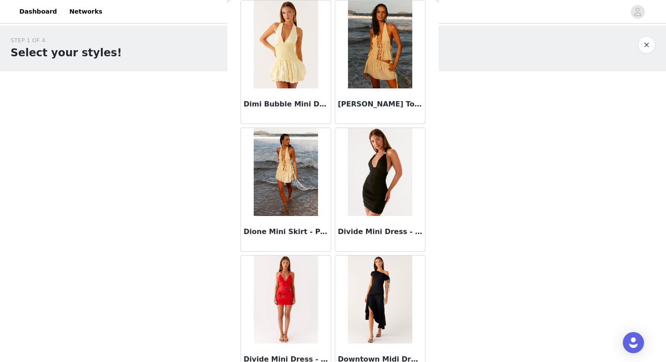
scroll to position [16313, 0]
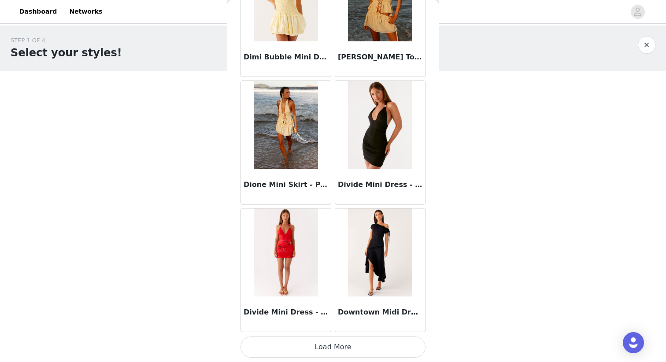
click at [308, 351] on button "Load More" at bounding box center [332, 347] width 185 height 21
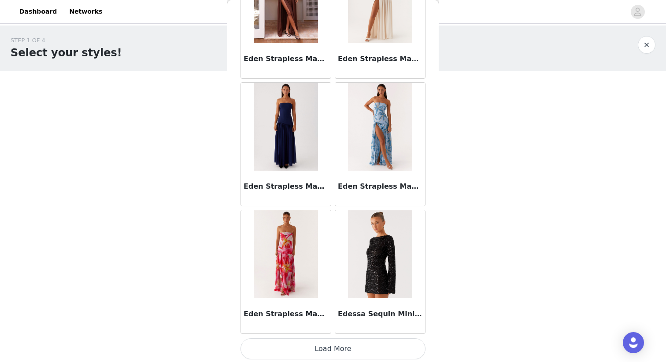
scroll to position [17589, 0]
click at [288, 352] on button "Load More" at bounding box center [332, 348] width 185 height 21
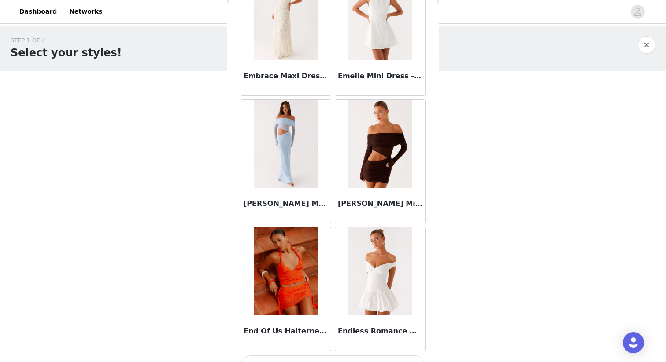
scroll to position [18868, 0]
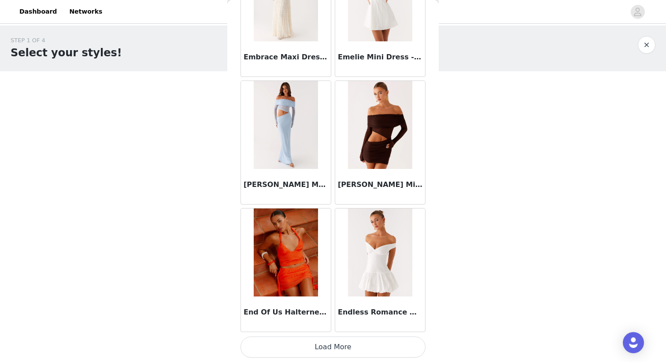
click at [325, 345] on button "Load More" at bounding box center [332, 347] width 185 height 21
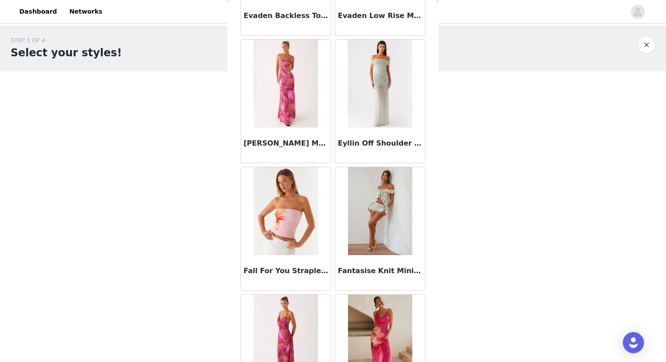
scroll to position [20145, 0]
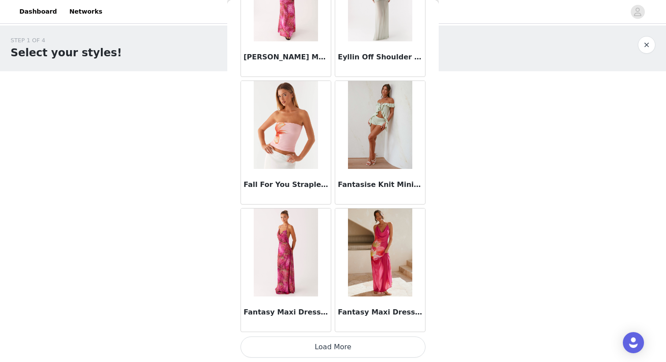
click at [337, 341] on button "Load More" at bounding box center [332, 347] width 185 height 21
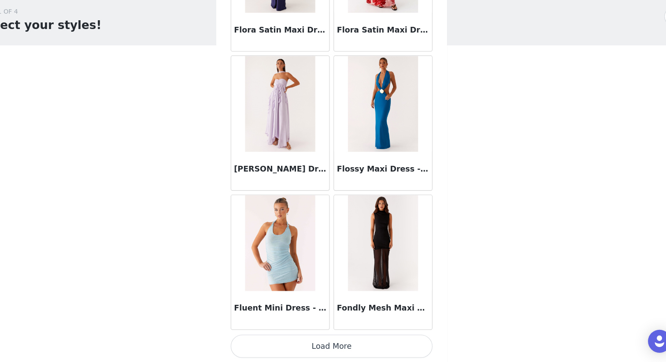
scroll to position [0, 0]
click at [330, 349] on button "Load More" at bounding box center [332, 347] width 185 height 21
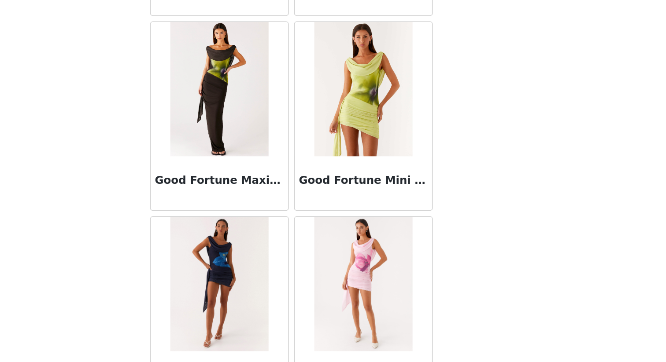
scroll to position [22700, 0]
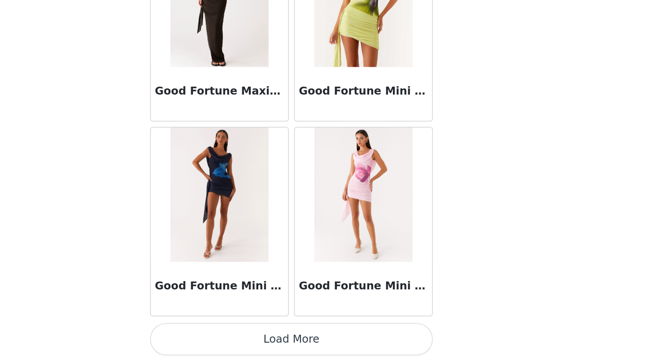
click at [353, 351] on button "Load More" at bounding box center [332, 347] width 185 height 21
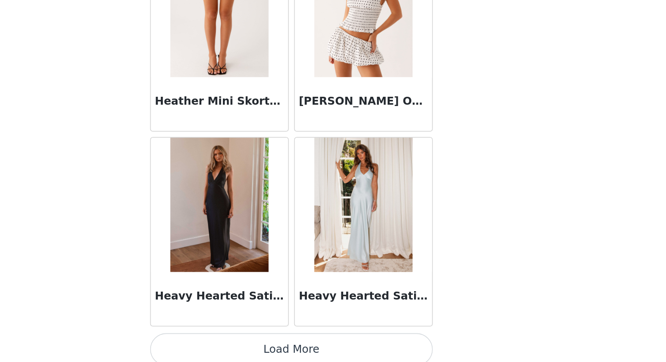
scroll to position [23977, 0]
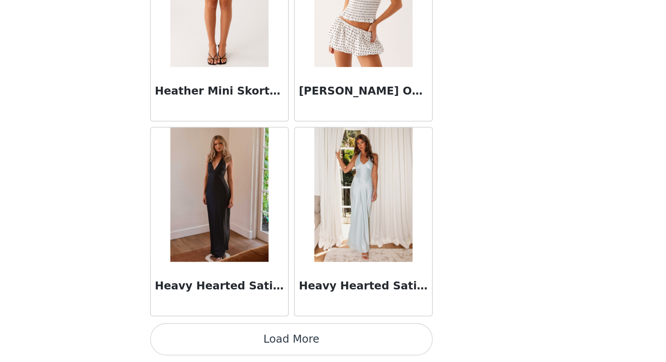
click at [357, 344] on button "Load More" at bounding box center [332, 347] width 185 height 21
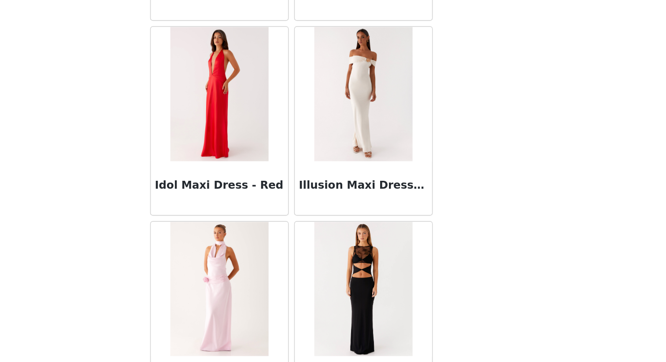
scroll to position [25254, 0]
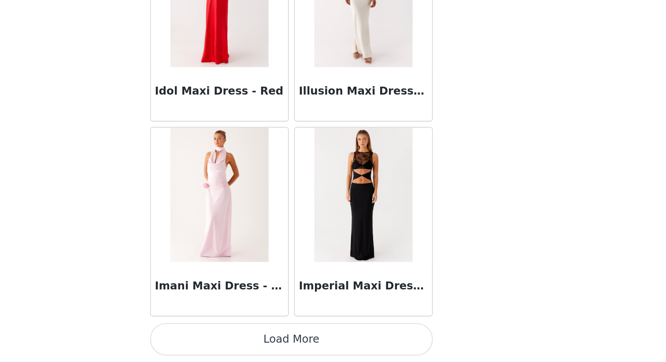
click at [323, 347] on button "Load More" at bounding box center [332, 347] width 185 height 21
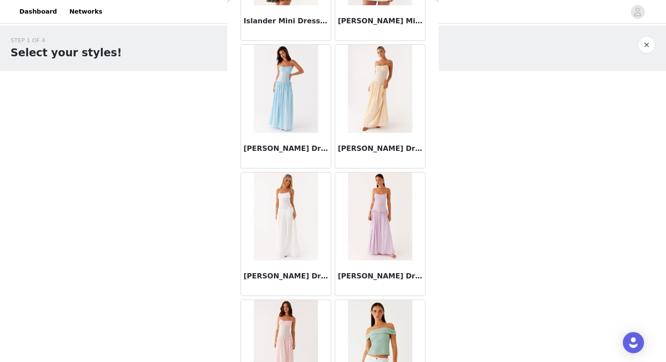
scroll to position [26532, 0]
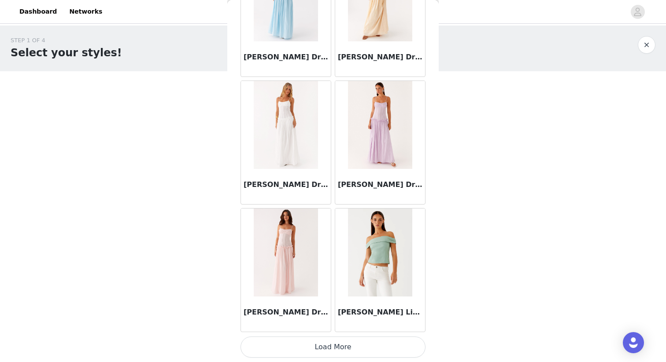
click at [319, 351] on button "Load More" at bounding box center [332, 347] width 185 height 21
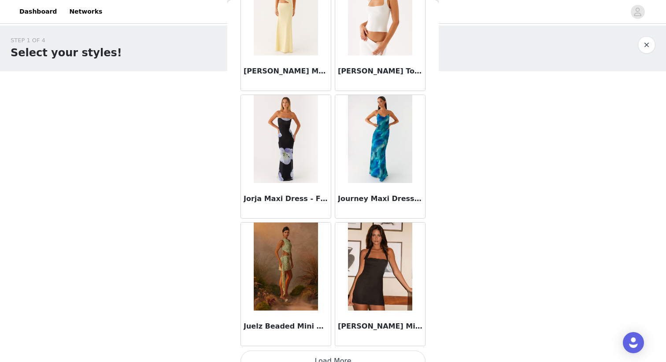
scroll to position [27809, 0]
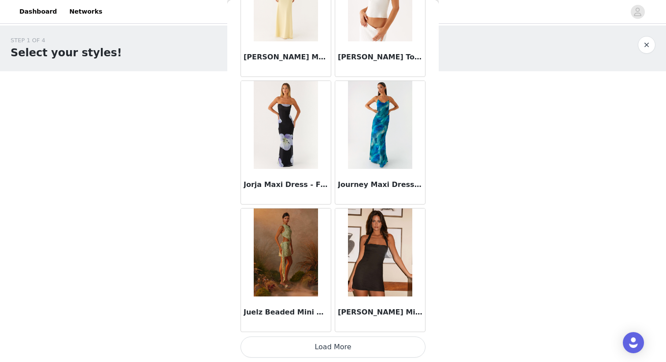
click at [350, 342] on button "Load More" at bounding box center [332, 347] width 185 height 21
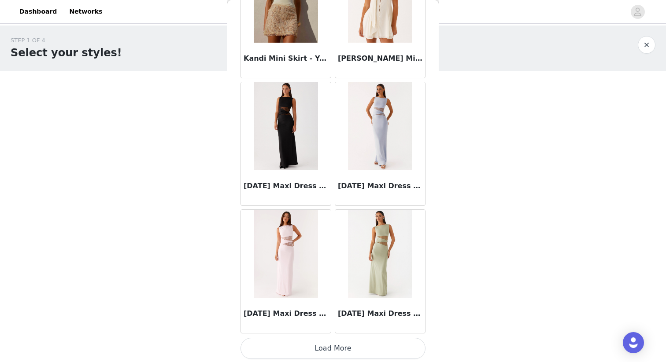
scroll to position [29086, 0]
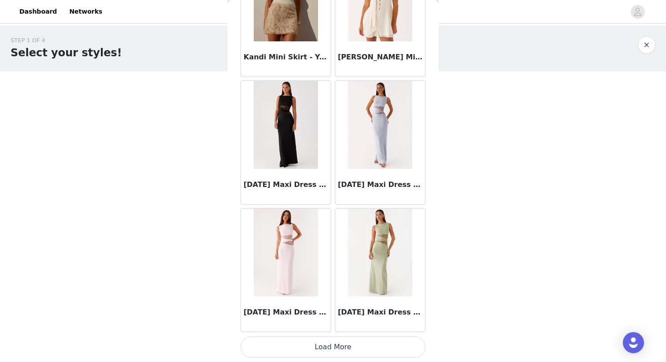
click at [340, 349] on button "Load More" at bounding box center [332, 347] width 185 height 21
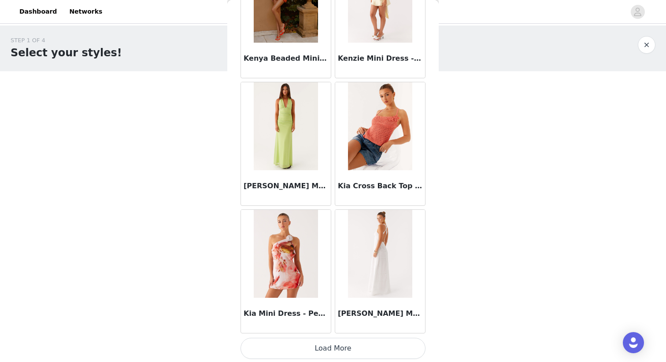
scroll to position [30364, 0]
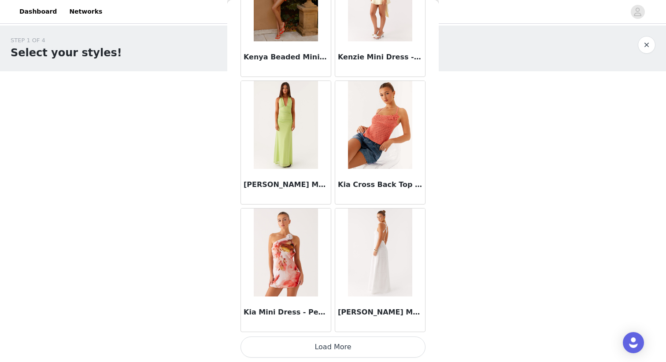
click at [327, 344] on button "Load More" at bounding box center [332, 347] width 185 height 21
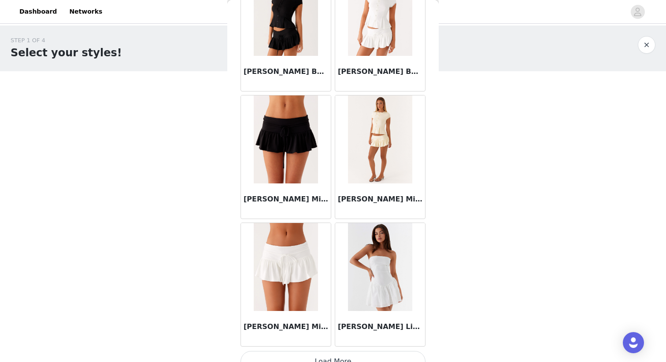
scroll to position [31641, 0]
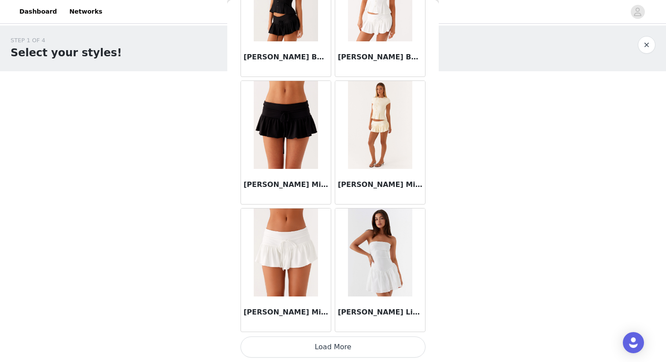
click at [336, 351] on button "Load More" at bounding box center [332, 347] width 185 height 21
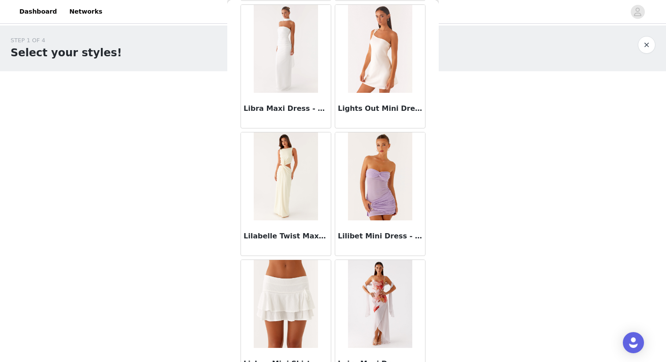
scroll to position [32918, 0]
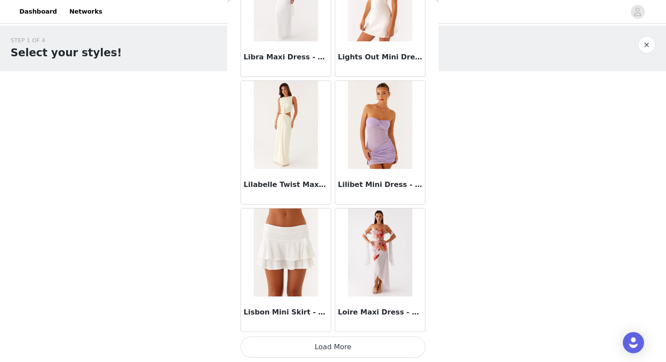
click at [358, 345] on button "Load More" at bounding box center [332, 347] width 185 height 21
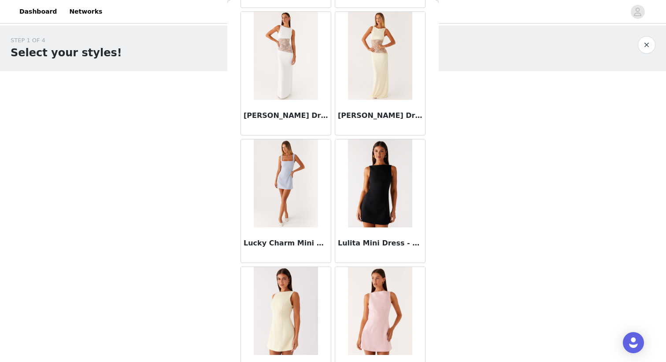
scroll to position [34196, 0]
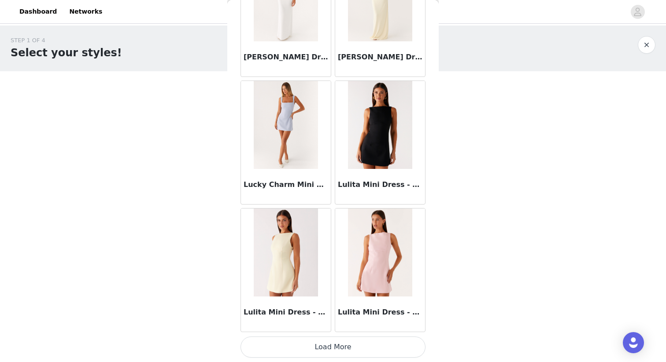
click at [326, 350] on button "Load More" at bounding box center [332, 347] width 185 height 21
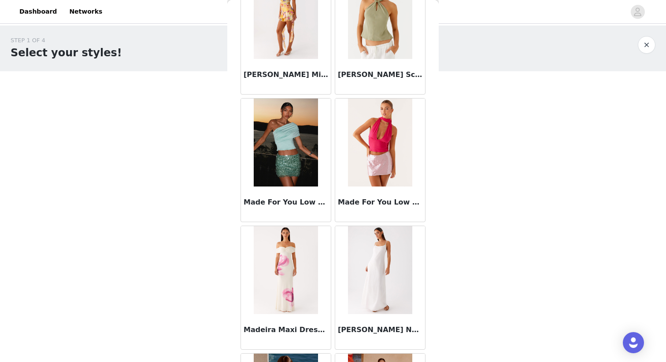
scroll to position [35071, 0]
